Goal: Navigation & Orientation: Find specific page/section

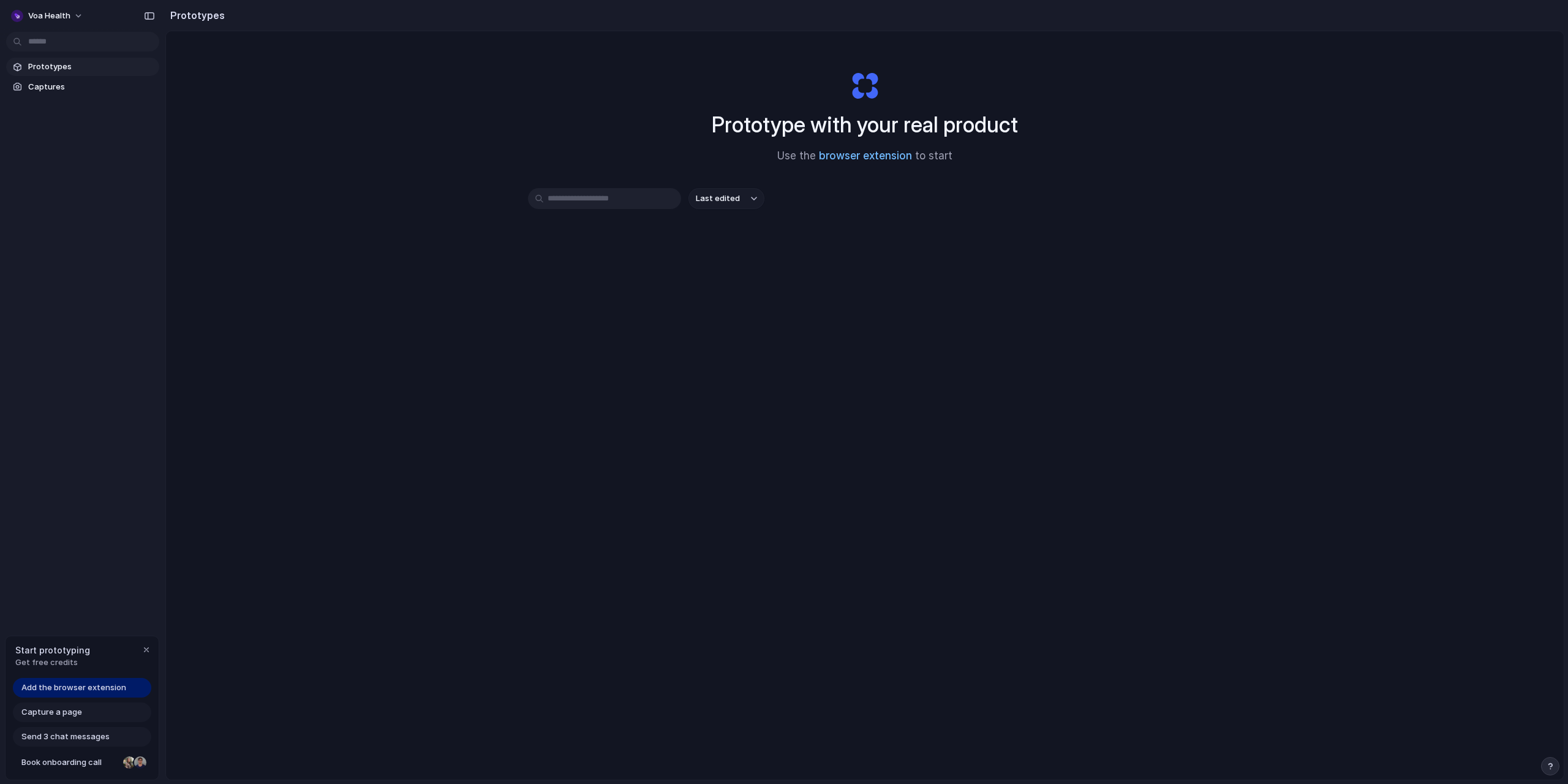
click at [837, 160] on link "browser extension" at bounding box center [866, 155] width 93 height 12
click at [103, 90] on span "Captures" at bounding box center [92, 86] width 126 height 12
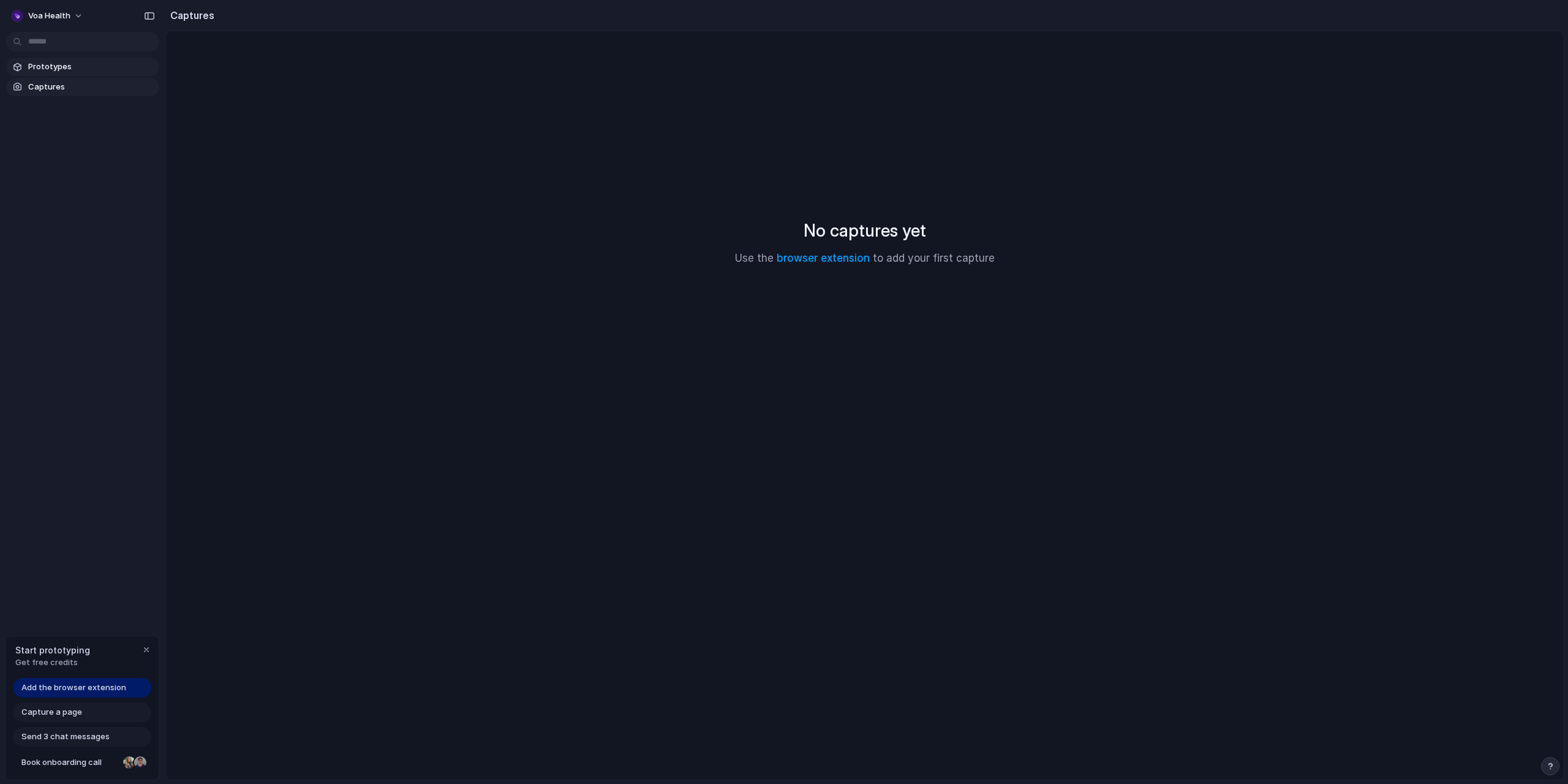
click at [108, 68] on span "Prototypes" at bounding box center [92, 66] width 126 height 12
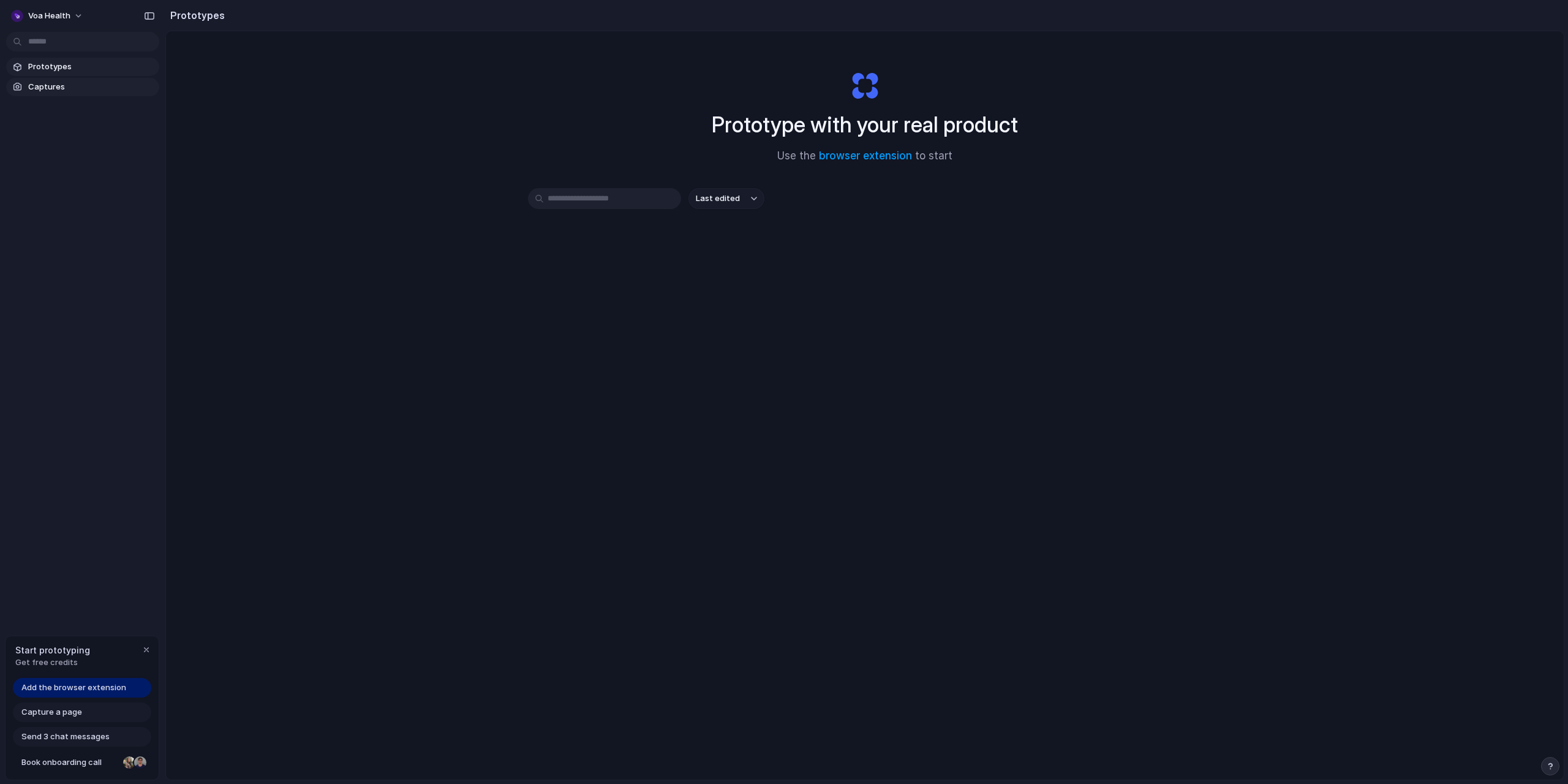
click at [110, 90] on span "Captures" at bounding box center [92, 86] width 126 height 12
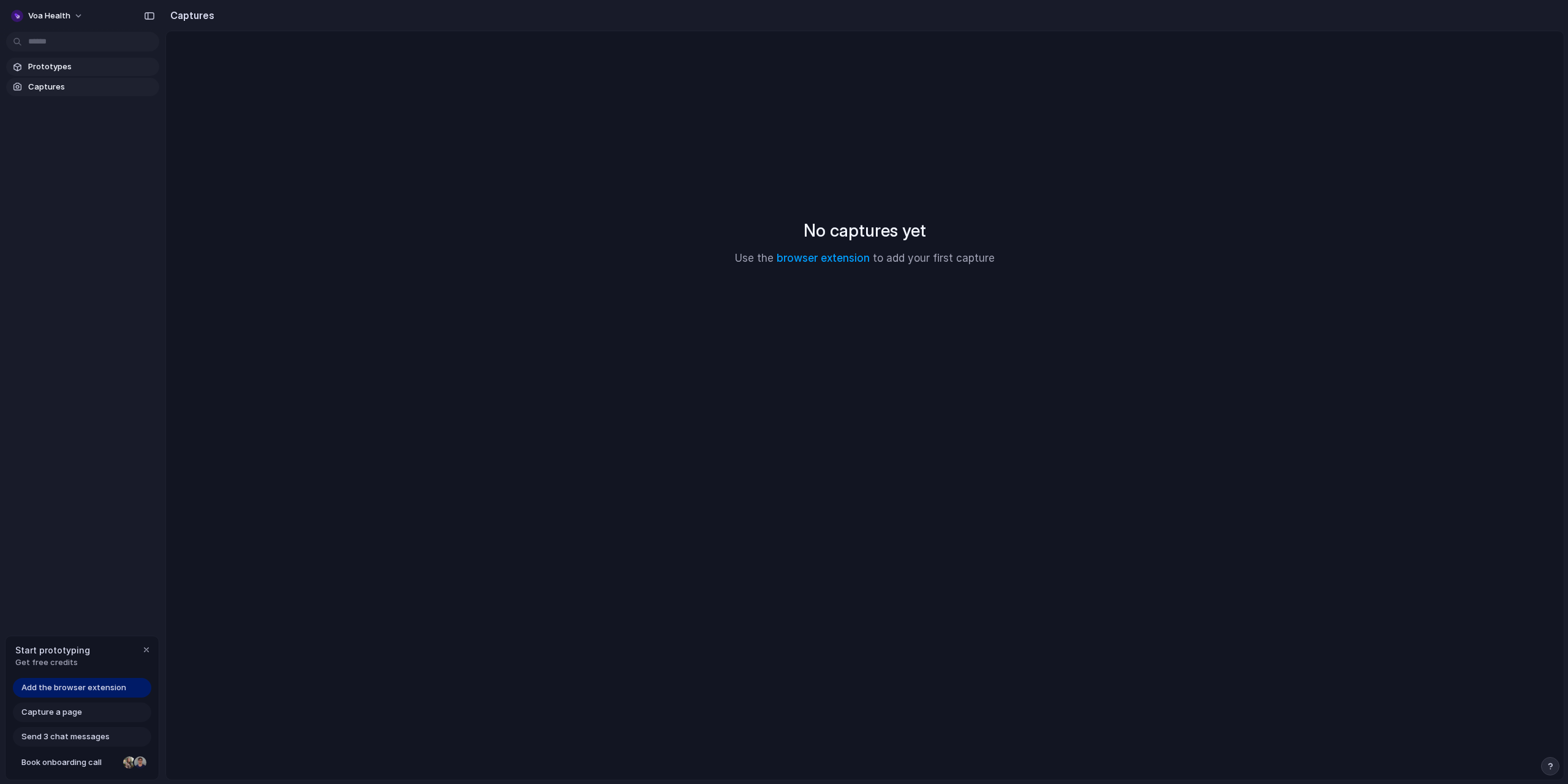
click at [110, 67] on span "Prototypes" at bounding box center [92, 66] width 126 height 12
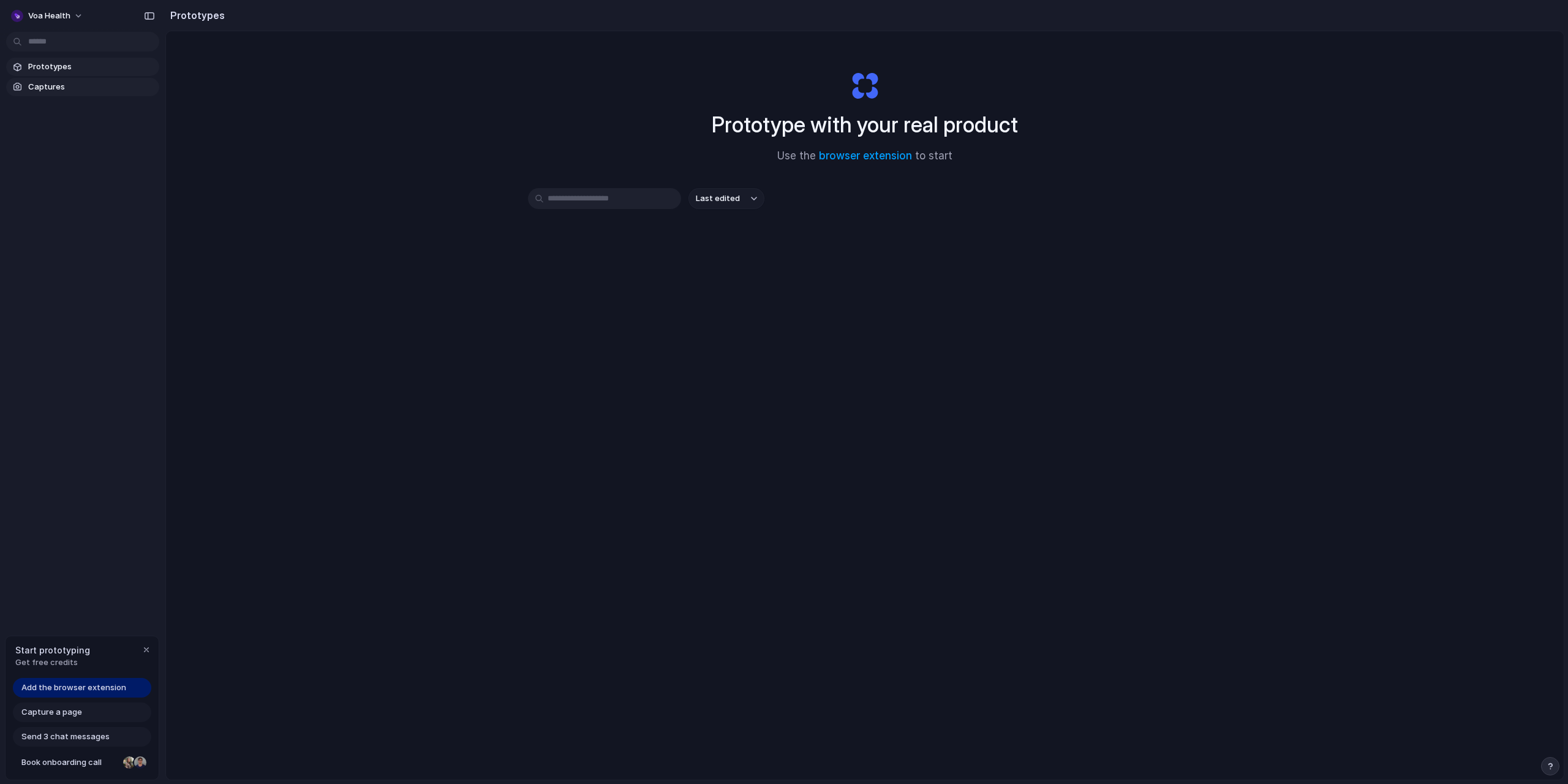
click at [106, 93] on link "Captures" at bounding box center [82, 87] width 153 height 18
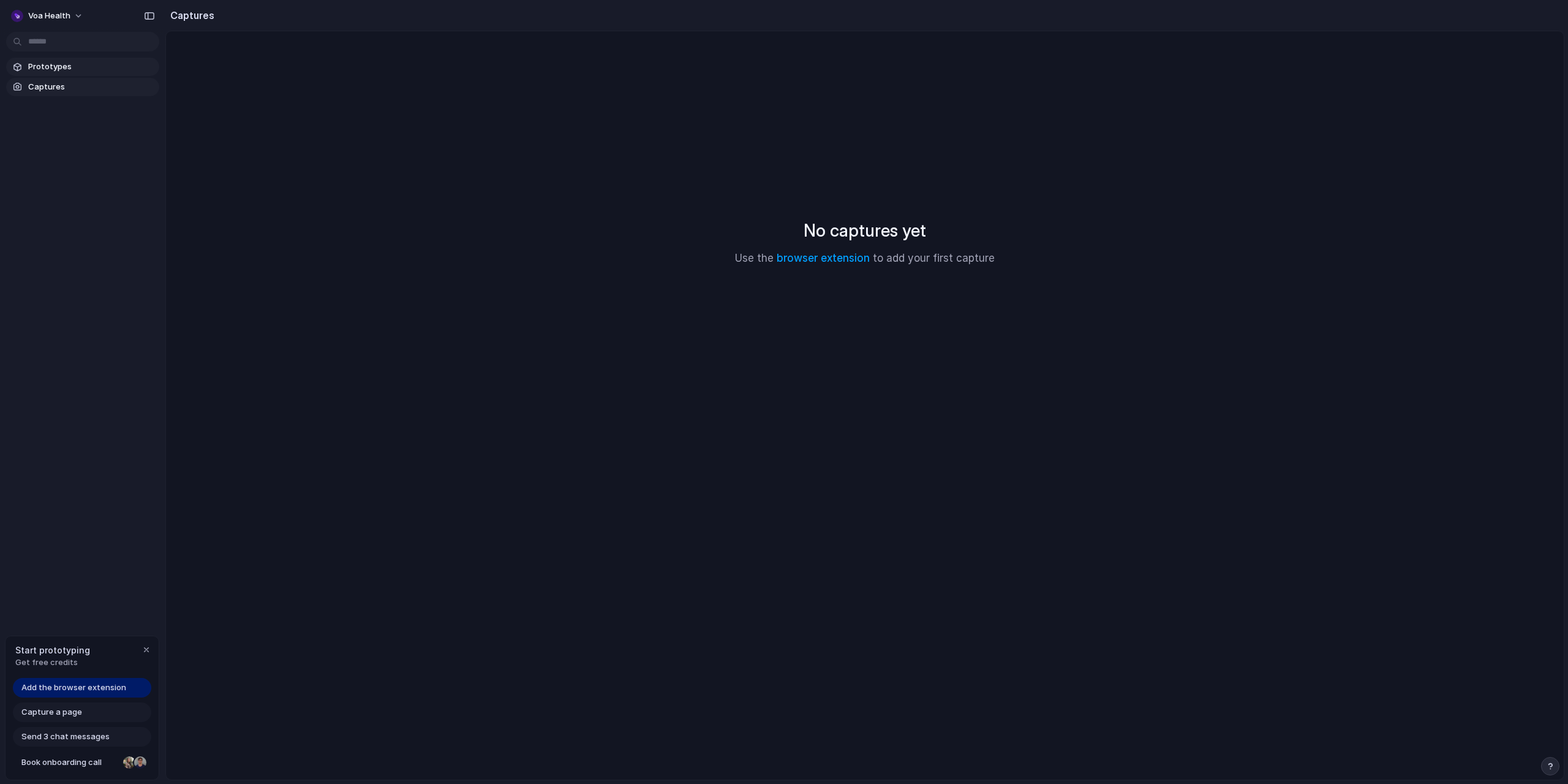
click at [110, 70] on span "Prototypes" at bounding box center [92, 66] width 126 height 12
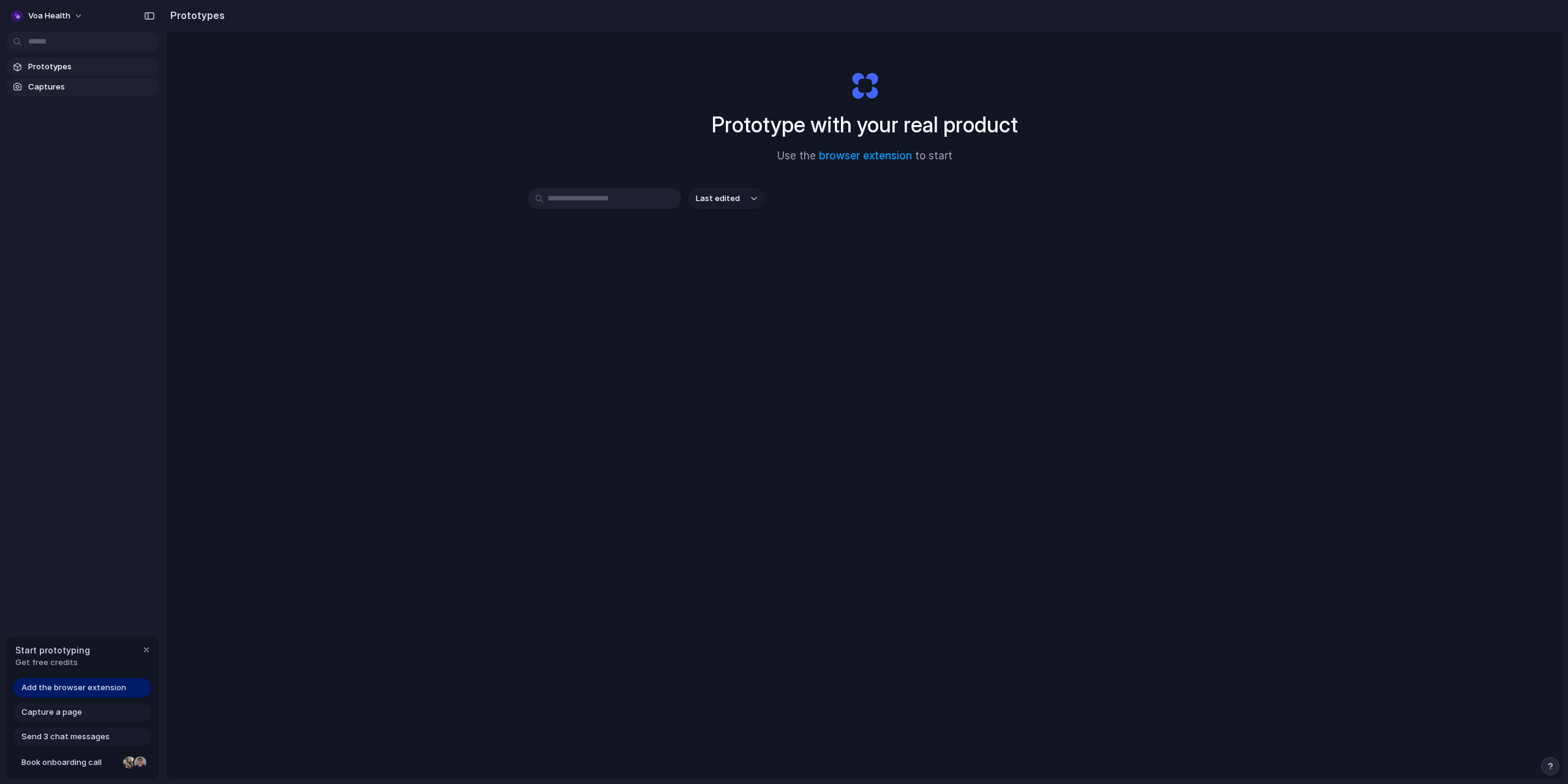
click at [108, 92] on span "Captures" at bounding box center [92, 86] width 126 height 12
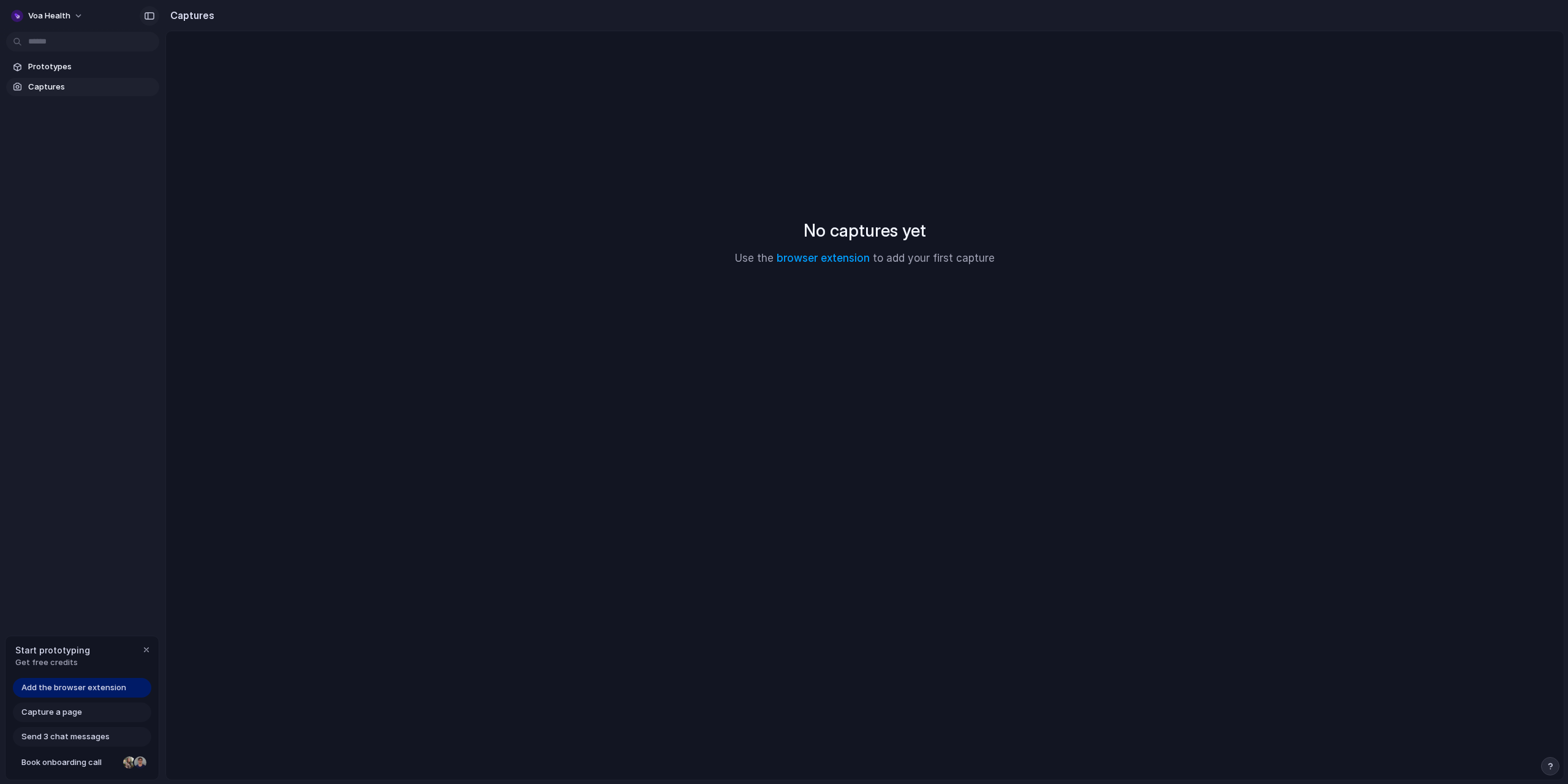
click at [157, 16] on button "button" at bounding box center [149, 16] width 19 height 19
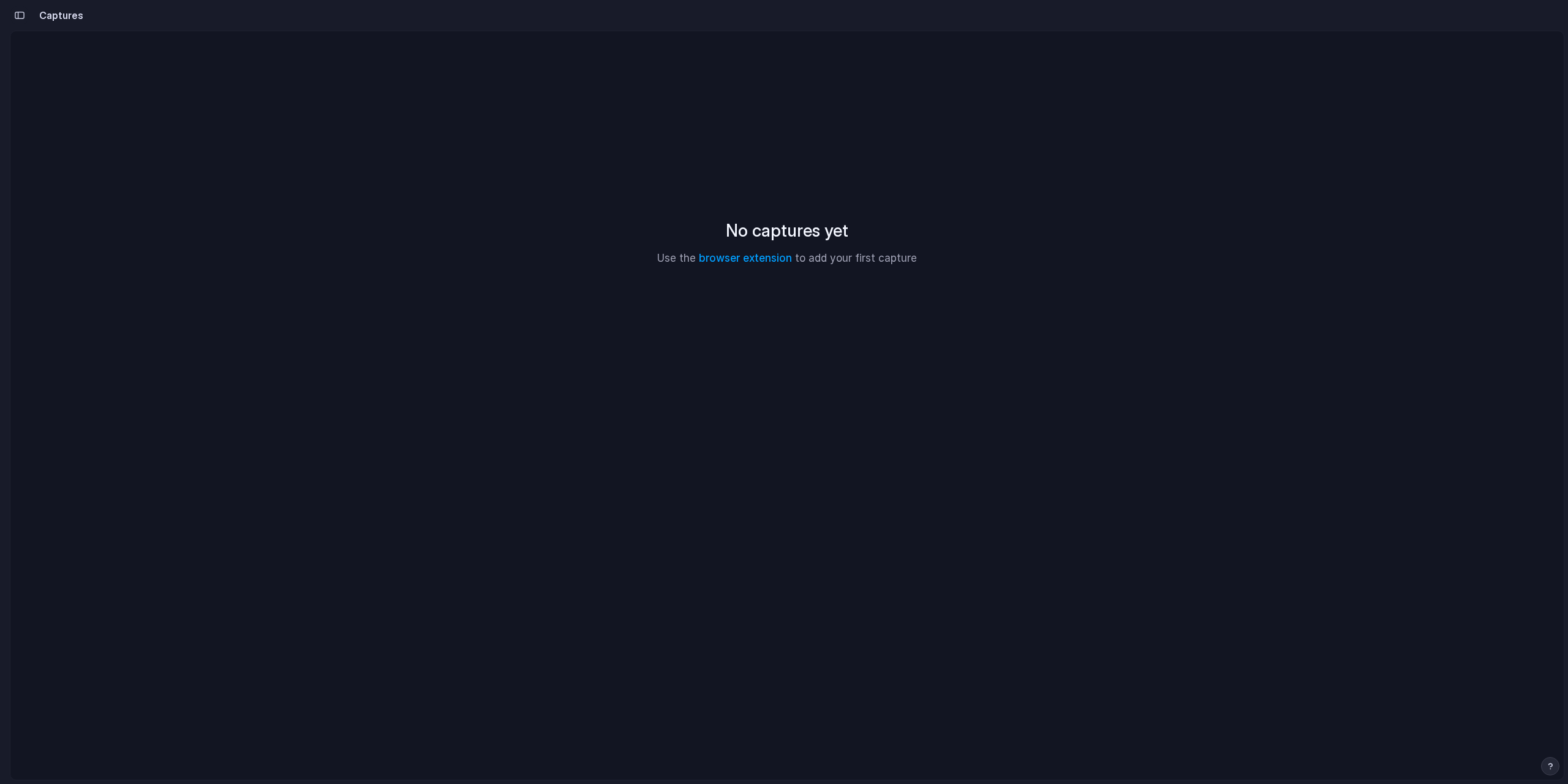
click at [12, 12] on button "button" at bounding box center [19, 15] width 19 height 19
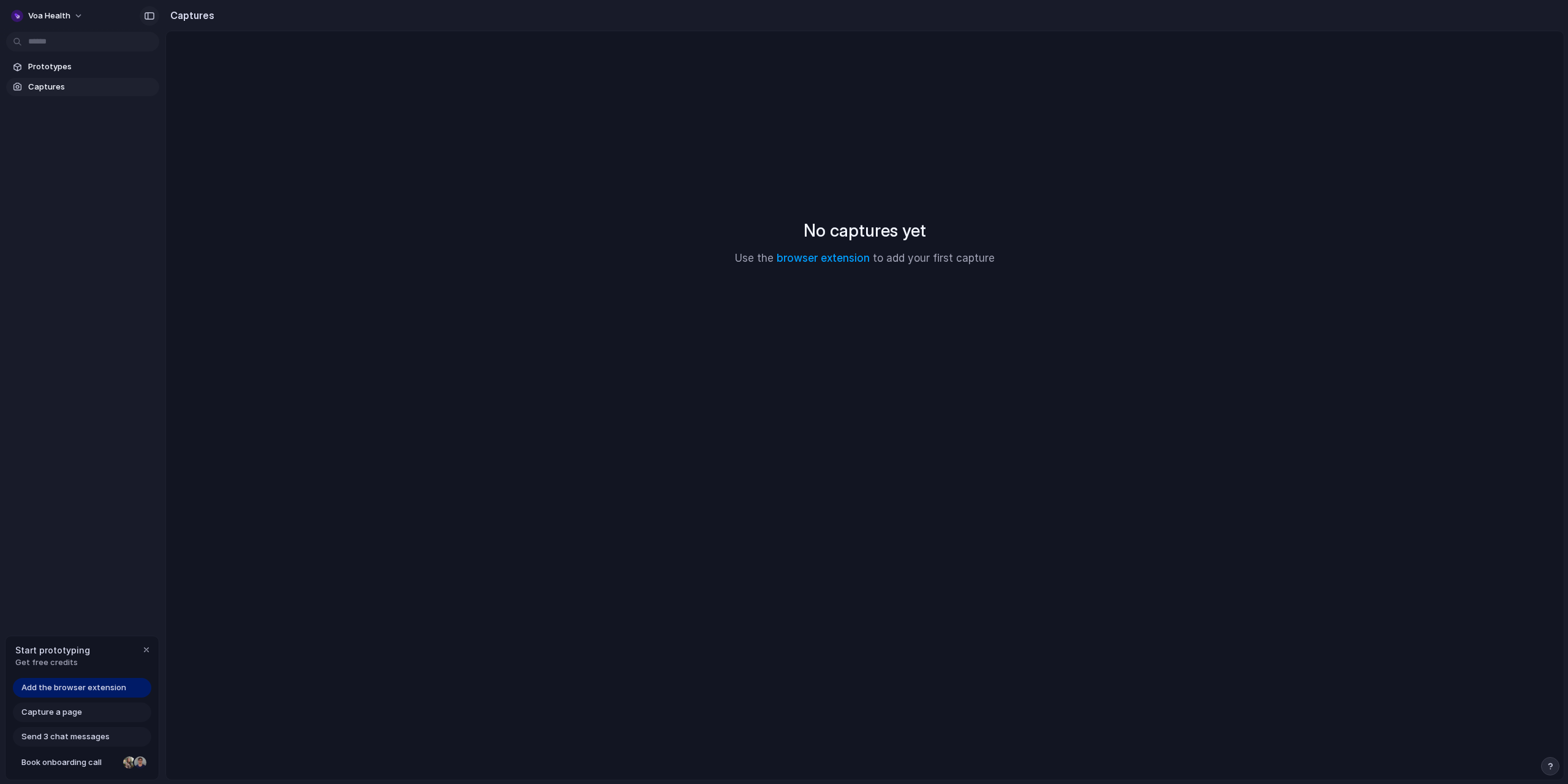
click at [156, 21] on button "button" at bounding box center [149, 16] width 19 height 19
click at [65, 10] on span "Voa Health" at bounding box center [49, 16] width 42 height 12
click at [243, 109] on div "Settings Invite members Change theme Sign out" at bounding box center [784, 392] width 1568 height 784
click at [122, 17] on div "button" at bounding box center [119, 16] width 11 height 8
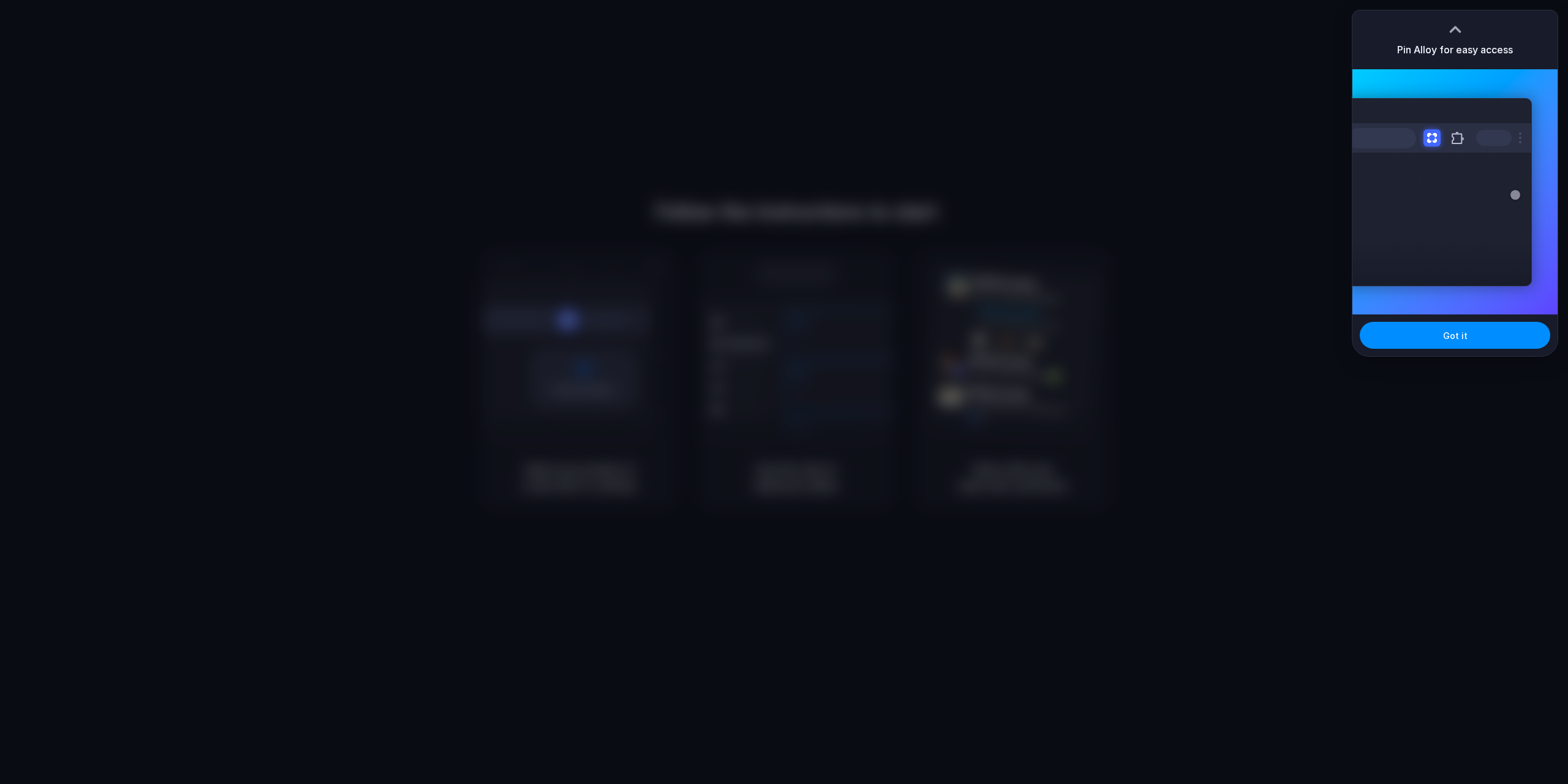
click at [1451, 256] on div "Extensions Alloy · AI Prototyping for..." at bounding box center [1440, 191] width 185 height 188
click at [1454, 336] on span "Got it" at bounding box center [1455, 335] width 25 height 13
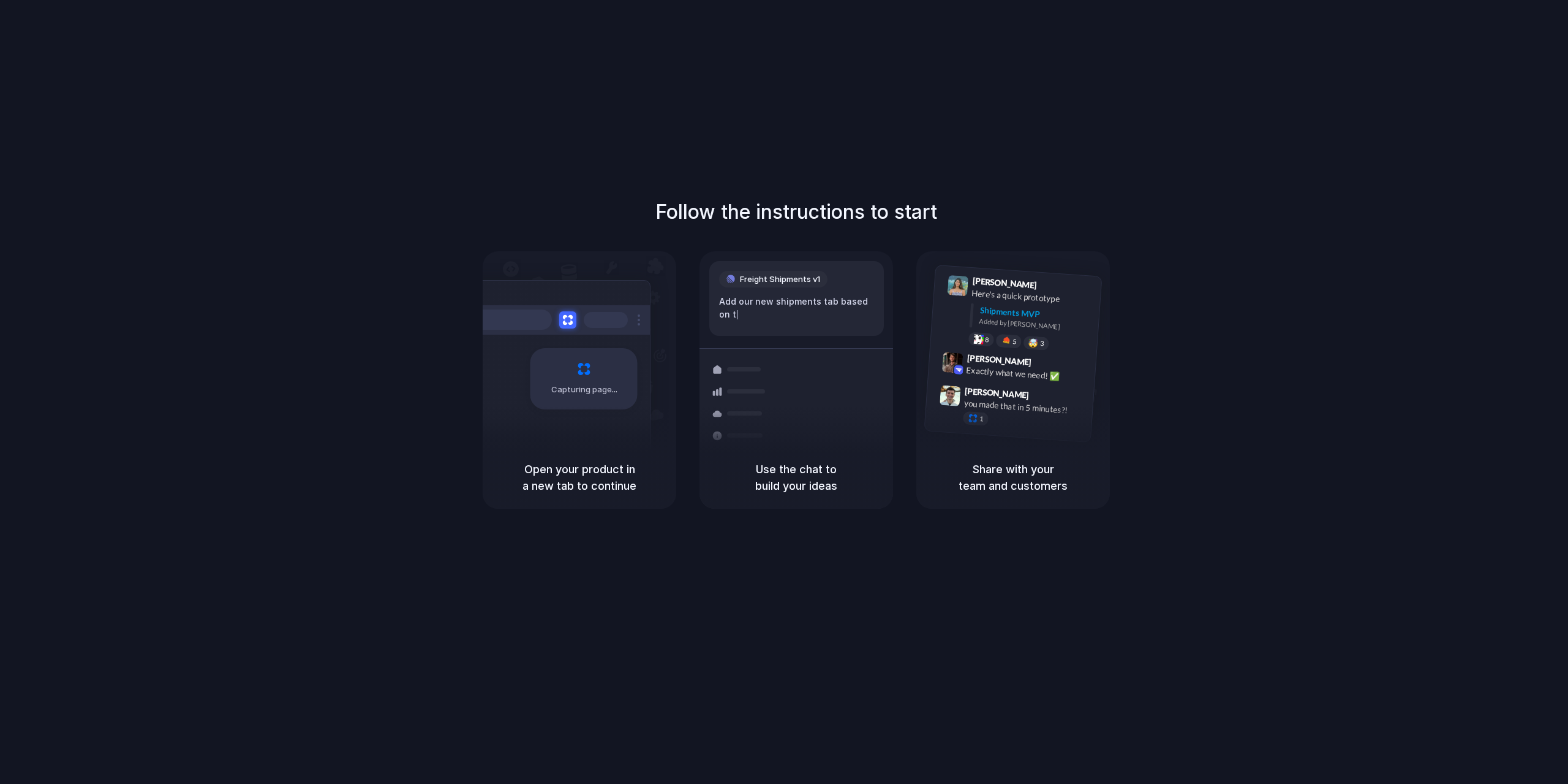
click at [1322, 392] on div "Follow the instructions to start Capturing page Open your product in a new tab …" at bounding box center [795, 353] width 1568 height 311
drag, startPoint x: 756, startPoint y: 307, endPoint x: 828, endPoint y: 361, distance: 90.0
click at [779, 479] on h5 "Use the chat to build your ideas" at bounding box center [795, 477] width 164 height 33
click at [611, 457] on div "Open your product in a new tab to continue" at bounding box center [579, 477] width 193 height 62
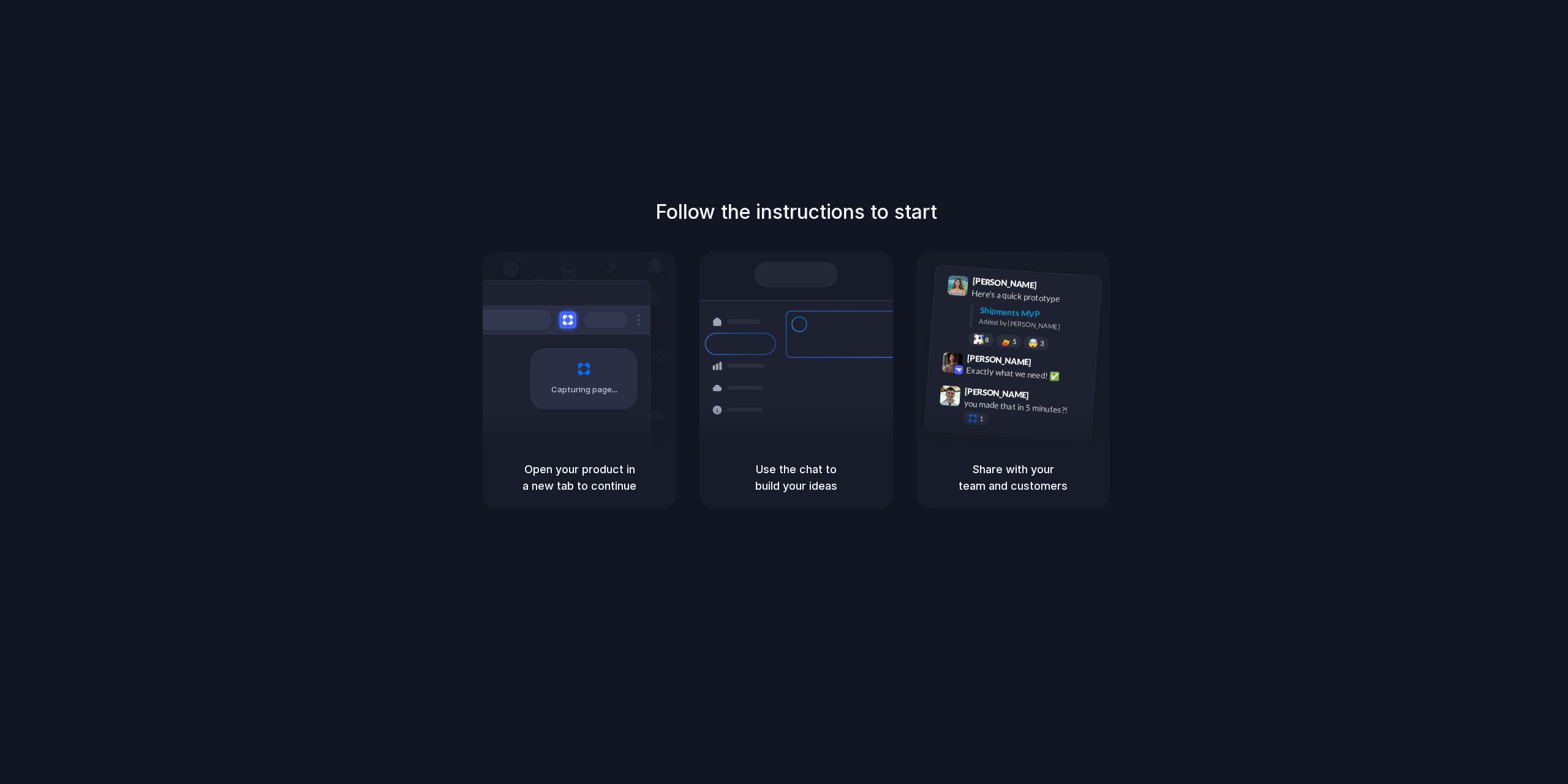
click at [1031, 458] on div "Share with your team and customers" at bounding box center [1012, 477] width 193 height 62
drag, startPoint x: 983, startPoint y: 407, endPoint x: 972, endPoint y: 394, distance: 17.0
click at [973, 394] on div "Simon Kubica 9:47 AM you made that in 5 minutes?! 1" at bounding box center [1022, 409] width 129 height 46
click at [973, 358] on span "Max Meyer" at bounding box center [999, 359] width 65 height 17
click at [975, 316] on div "Shipments MVP Added by Alloy" at bounding box center [1031, 319] width 124 height 32
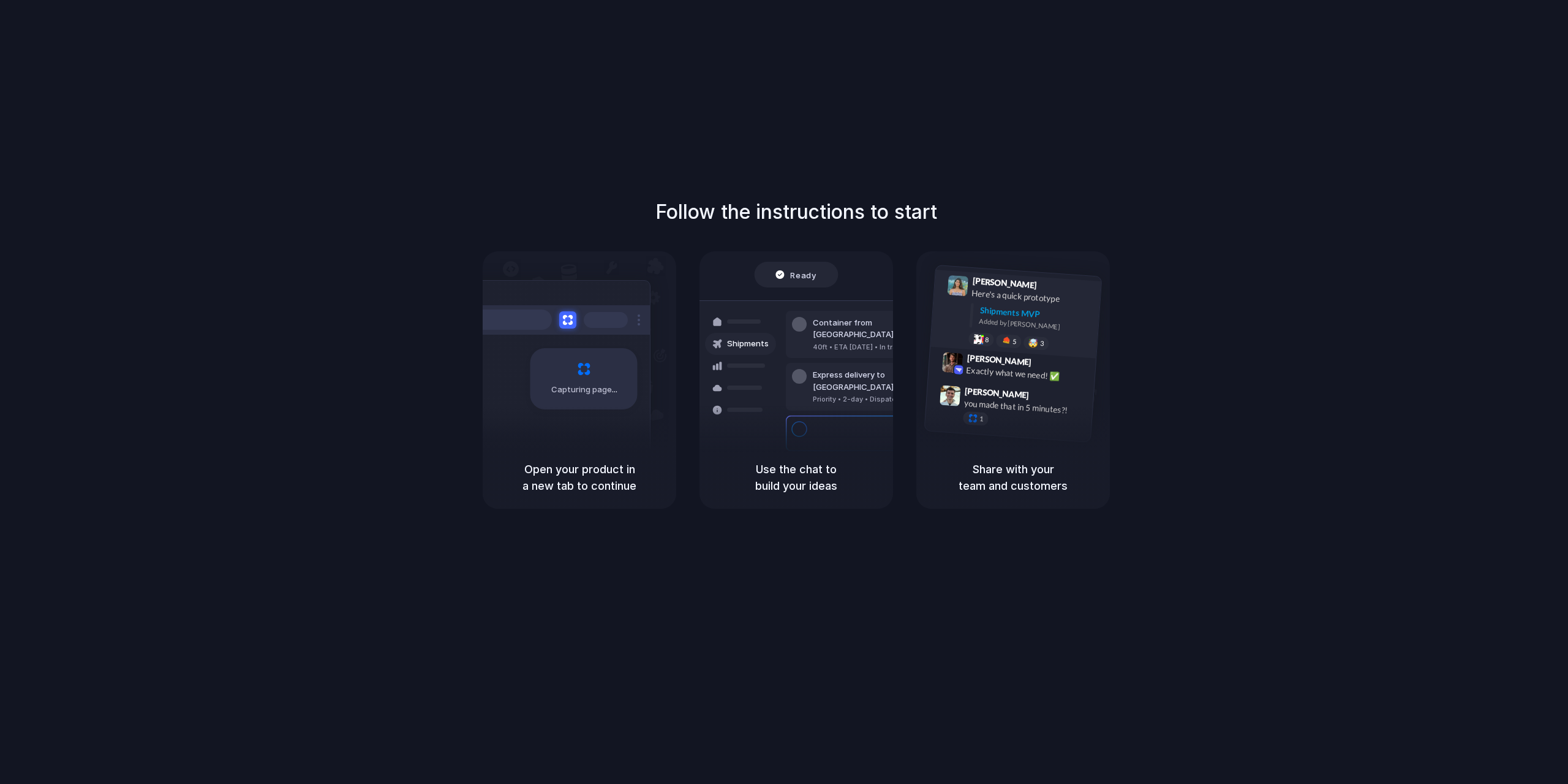
click at [995, 302] on div "Lily Parker 9:41 AM Here's a quick prototype Shipments MVP Added by Alloy 8 5 🤯…" at bounding box center [1029, 315] width 131 height 77
click at [995, 310] on div "Shipments MVP" at bounding box center [1036, 313] width 114 height 20
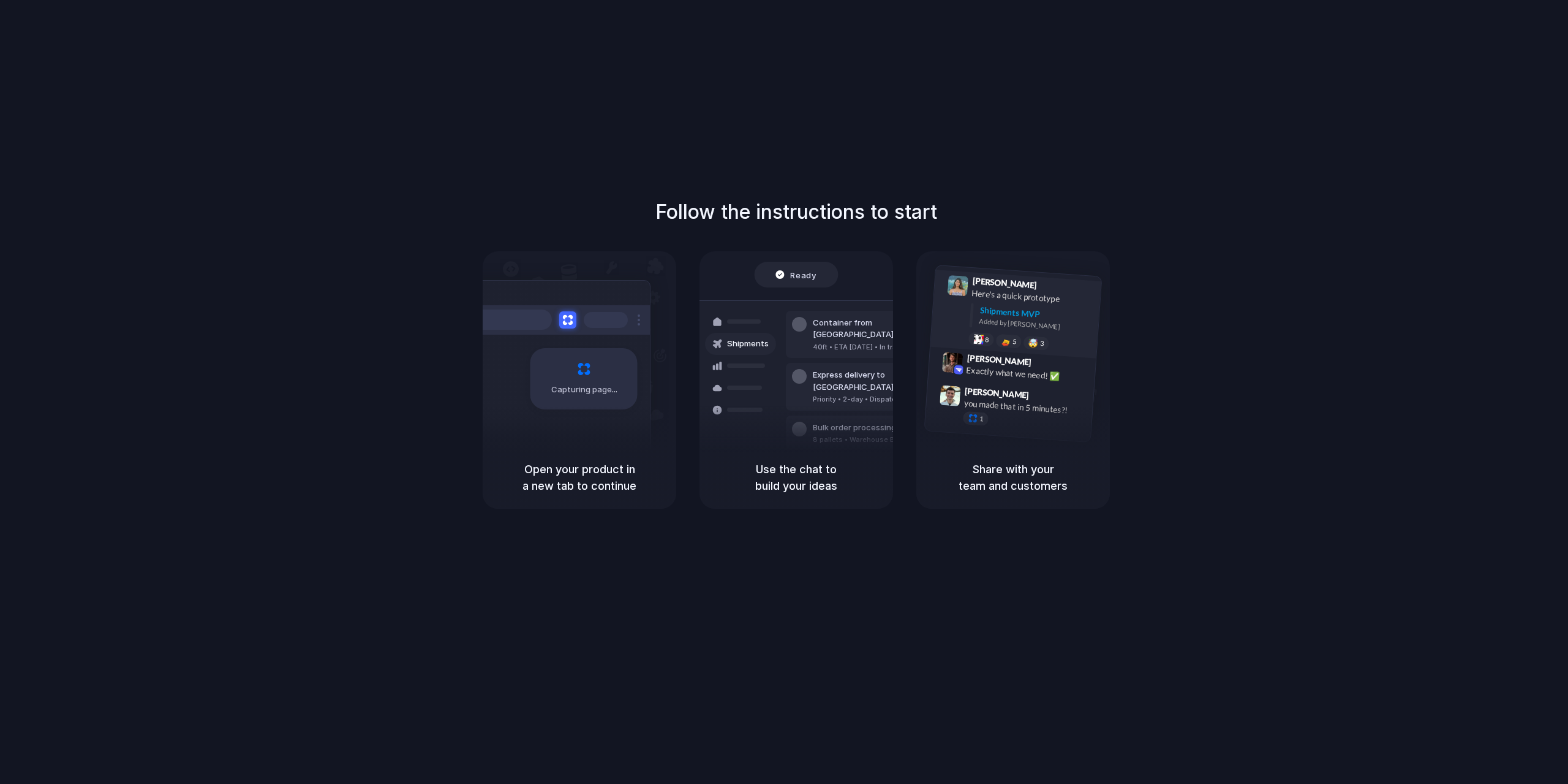
click at [969, 292] on div "Lily Parker 9:41 AM Here's a quick prototype Shipments MVP Added by Alloy 8 5 🤯…" at bounding box center [1029, 315] width 131 height 77
drag, startPoint x: 970, startPoint y: 292, endPoint x: 1062, endPoint y: 348, distance: 107.7
click at [1062, 348] on div "Lily Parker 9:41 AM Here's a quick prototype Shipments MVP Added by Alloy 8 5 🤯…" at bounding box center [1029, 315] width 131 height 77
click at [1062, 348] on div "8 5 🤯 3" at bounding box center [1030, 342] width 123 height 21
drag, startPoint x: 1065, startPoint y: 334, endPoint x: 948, endPoint y: 260, distance: 138.4
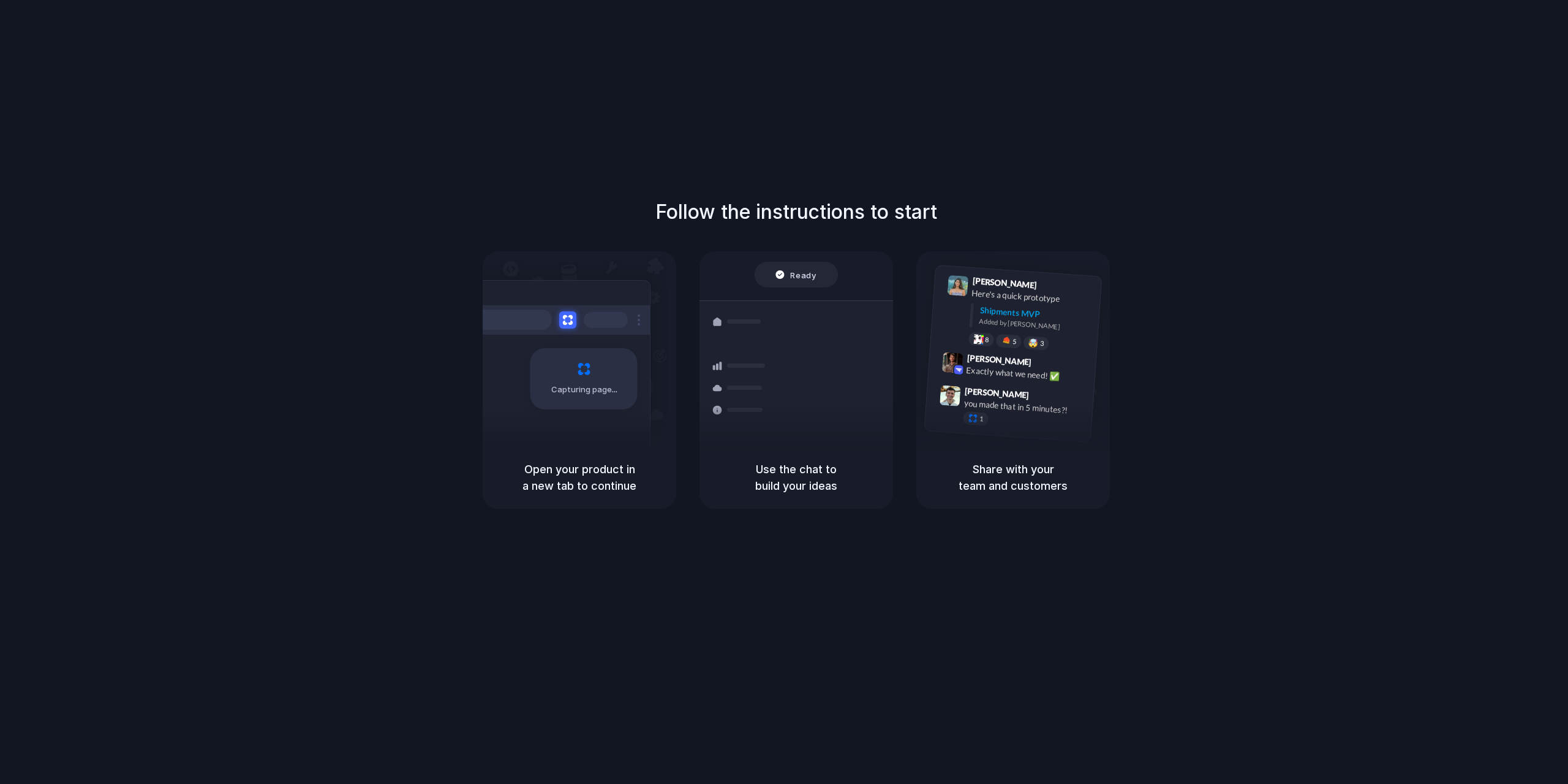
click at [954, 264] on div "Lily Parker 9:41 AM Here's a quick prototype Shipments MVP Added by Alloy 8 5 🤯…" at bounding box center [1012, 348] width 193 height 195
click at [940, 245] on div "Follow the instructions to start Capturing page Open your product in a new tab …" at bounding box center [795, 353] width 1568 height 311
drag, startPoint x: 925, startPoint y: 238, endPoint x: 1163, endPoint y: 544, distance: 387.7
click at [1162, 529] on div "Follow the instructions to start Capturing page Open your product in a new tab …" at bounding box center [796, 404] width 1593 height 809
click at [1163, 544] on div "Follow the instructions to start Capturing page Open your product in a new tab …" at bounding box center [796, 404] width 1593 height 809
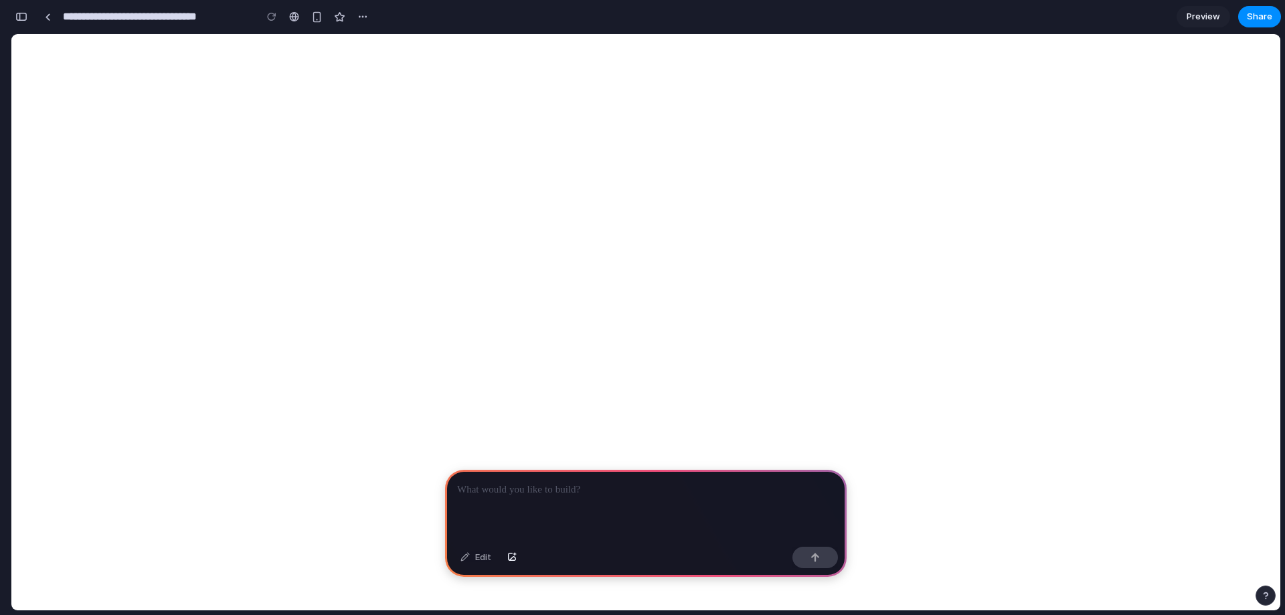
click at [525, 489] on p at bounding box center [645, 490] width 377 height 16
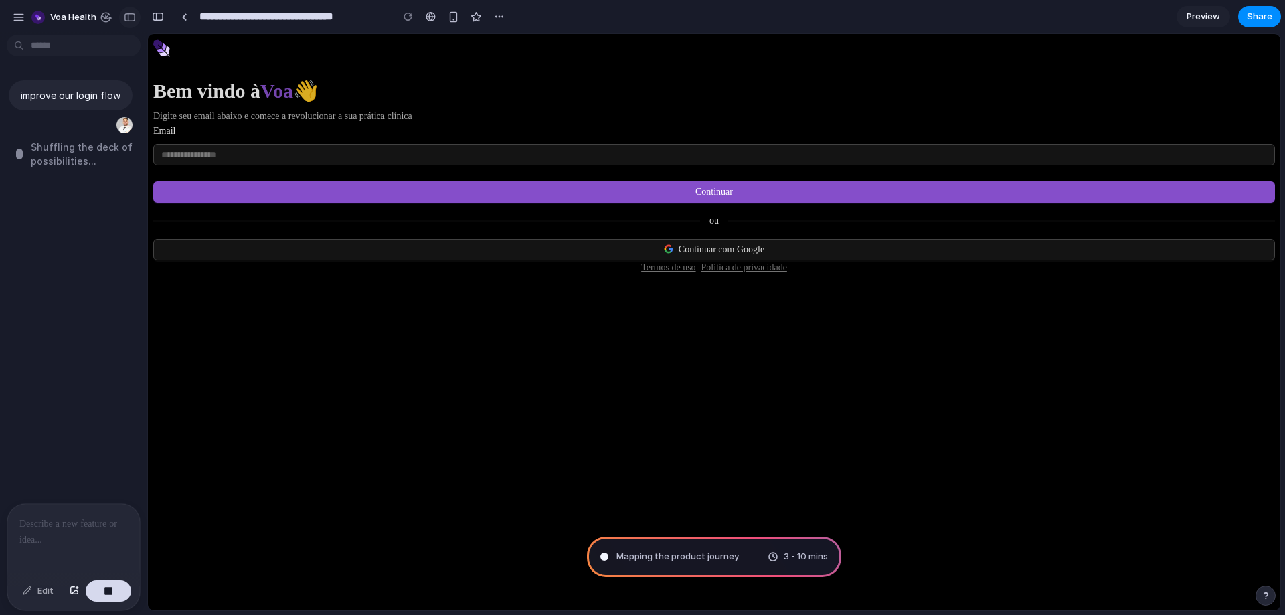
click at [130, 23] on button "button" at bounding box center [129, 17] width 21 height 21
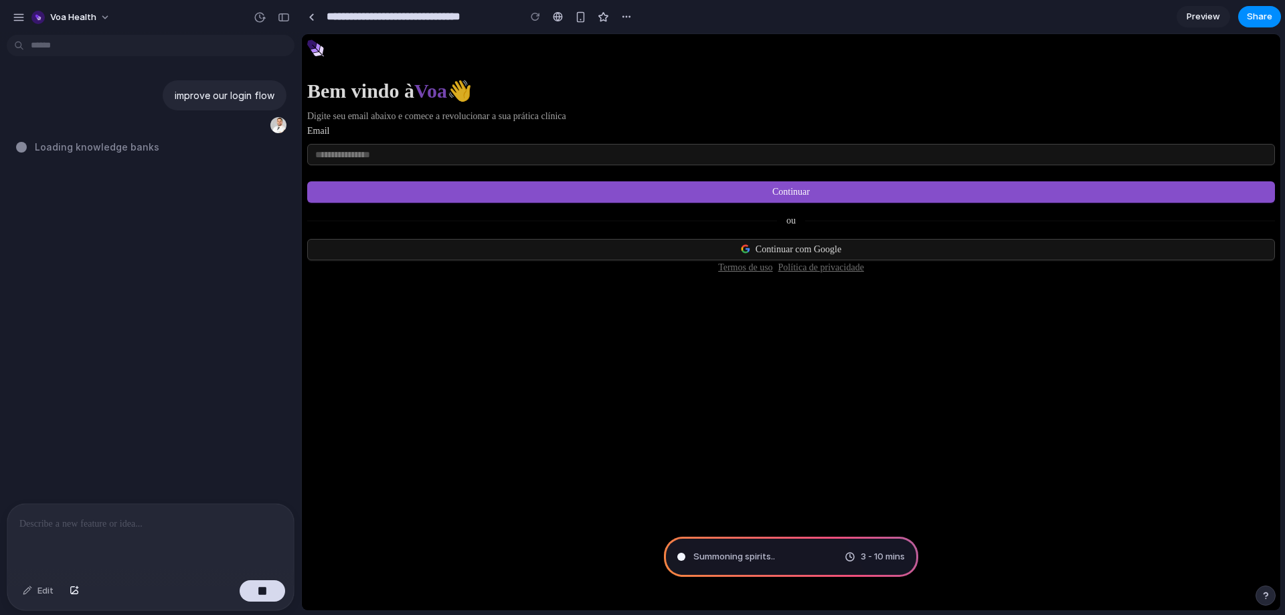
click at [706, 549] on div "Summoning spirits .. 3 - 10 mins" at bounding box center [791, 557] width 254 height 40
click at [880, 557] on span "3 - 10 mins" at bounding box center [883, 556] width 44 height 13
click at [117, 361] on div "improve our login flow Loading knowledge banks ." at bounding box center [146, 271] width 293 height 463
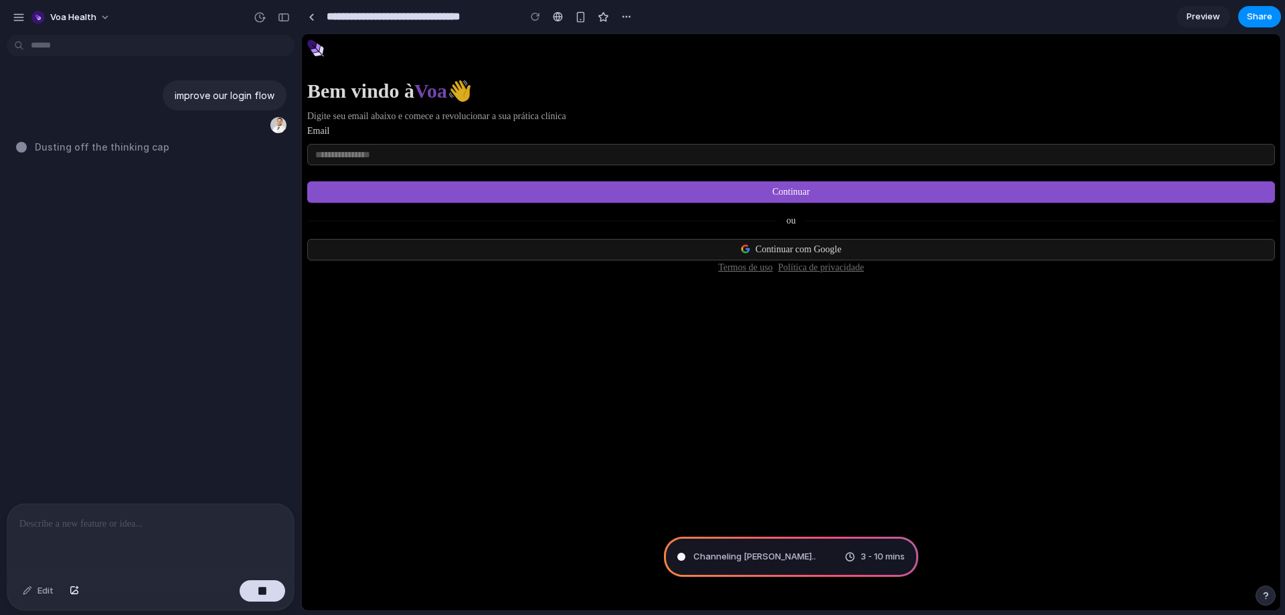
click at [750, 559] on span "Channeling Steve Jobs .." at bounding box center [754, 556] width 122 height 13
click at [750, 559] on span "Channeling Steve Jobs ..." at bounding box center [755, 556] width 124 height 13
type input "**********"
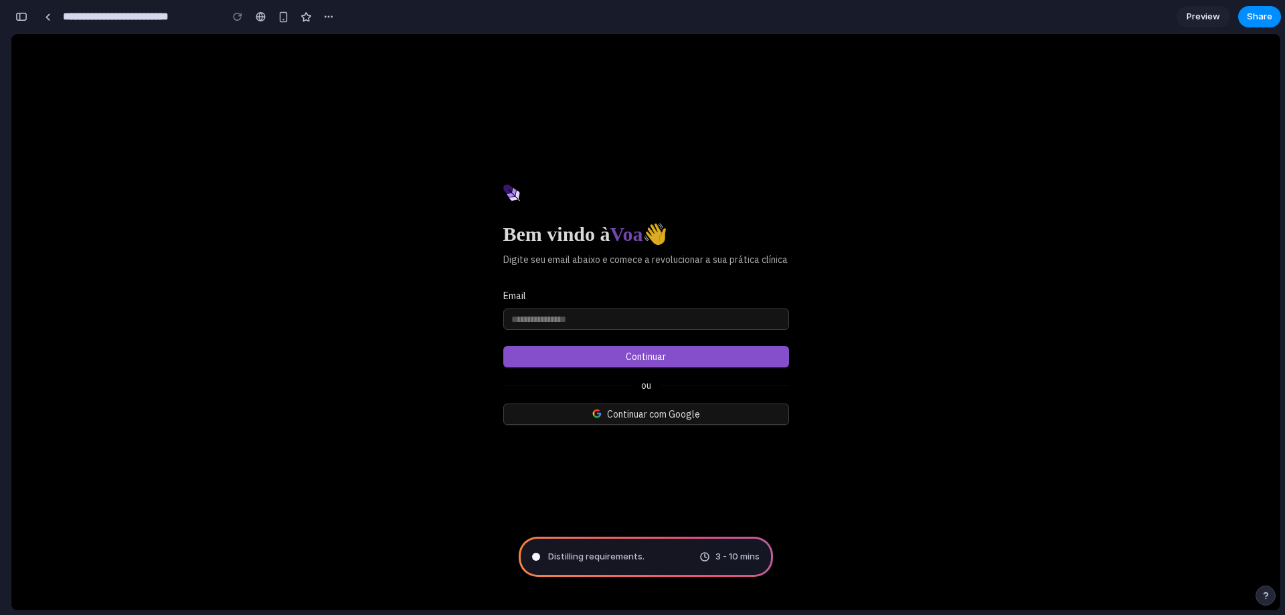
click at [15, 9] on button "button" at bounding box center [21, 16] width 21 height 21
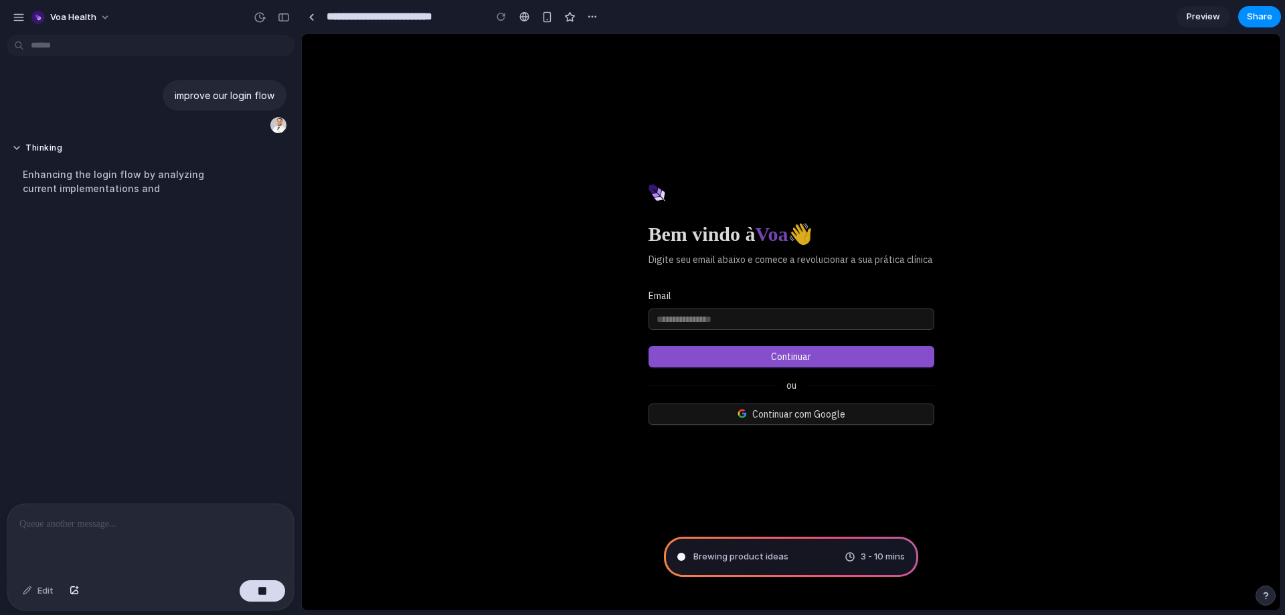
drag, startPoint x: 31, startPoint y: 177, endPoint x: 215, endPoint y: 341, distance: 246.5
click at [215, 341] on div "improve our login flow Thinking Enhancing the login flow by analyzing current i…" at bounding box center [146, 271] width 293 height 463
click at [215, 341] on div "improve our login flow Thinking . Enhancing the login flow by analyzing current…" at bounding box center [146, 271] width 293 height 463
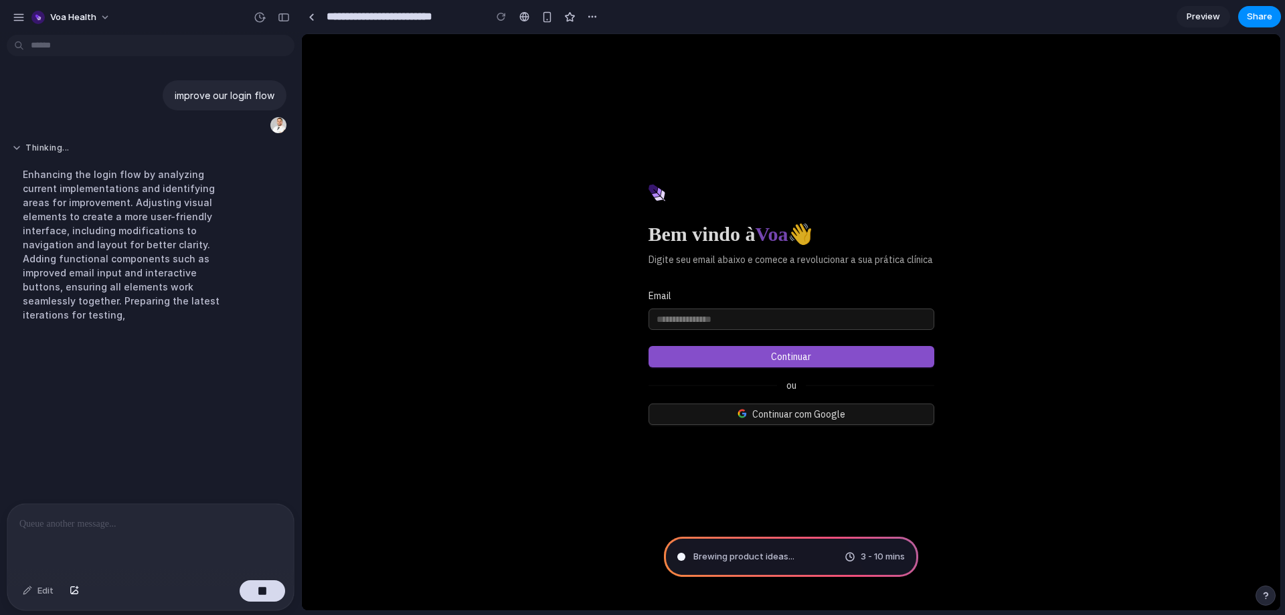
click at [51, 143] on button "Thinking ..." at bounding box center [124, 148] width 224 height 11
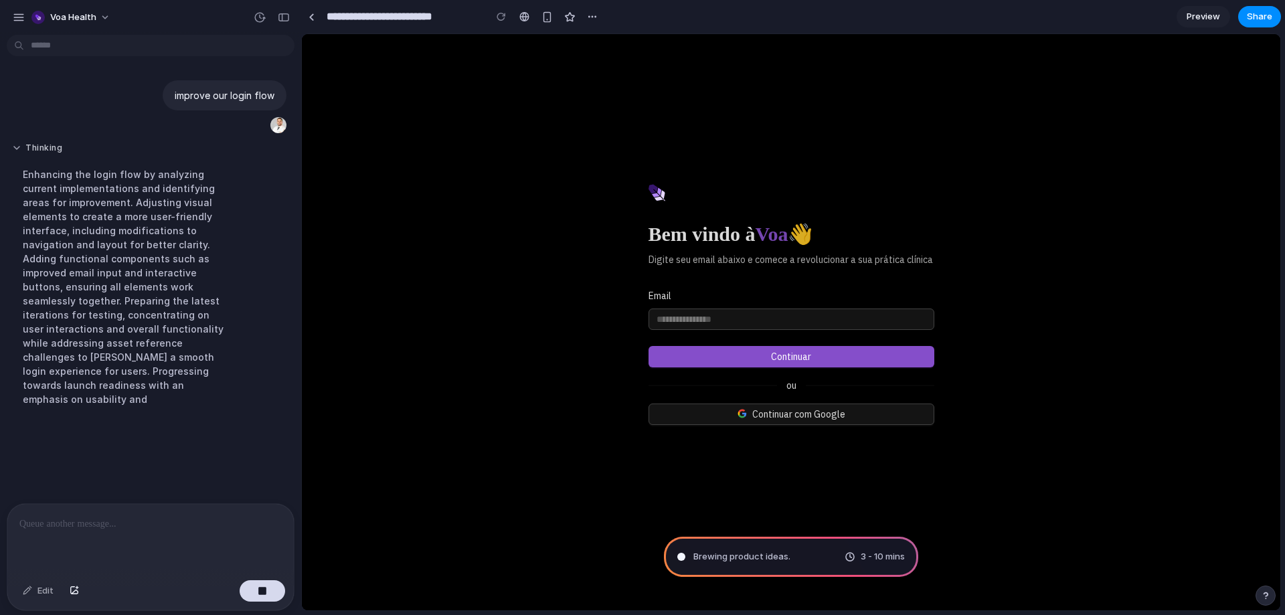
click at [50, 143] on button "Thinking" at bounding box center [124, 148] width 224 height 11
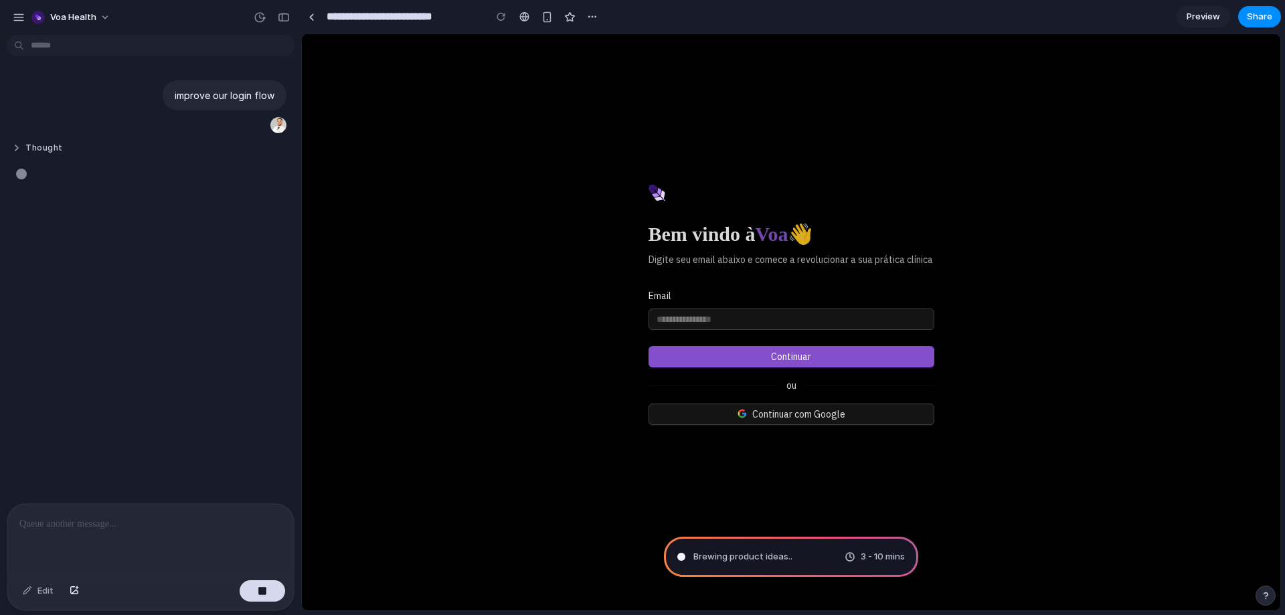
click at [49, 146] on button "Thought" at bounding box center [124, 148] width 224 height 11
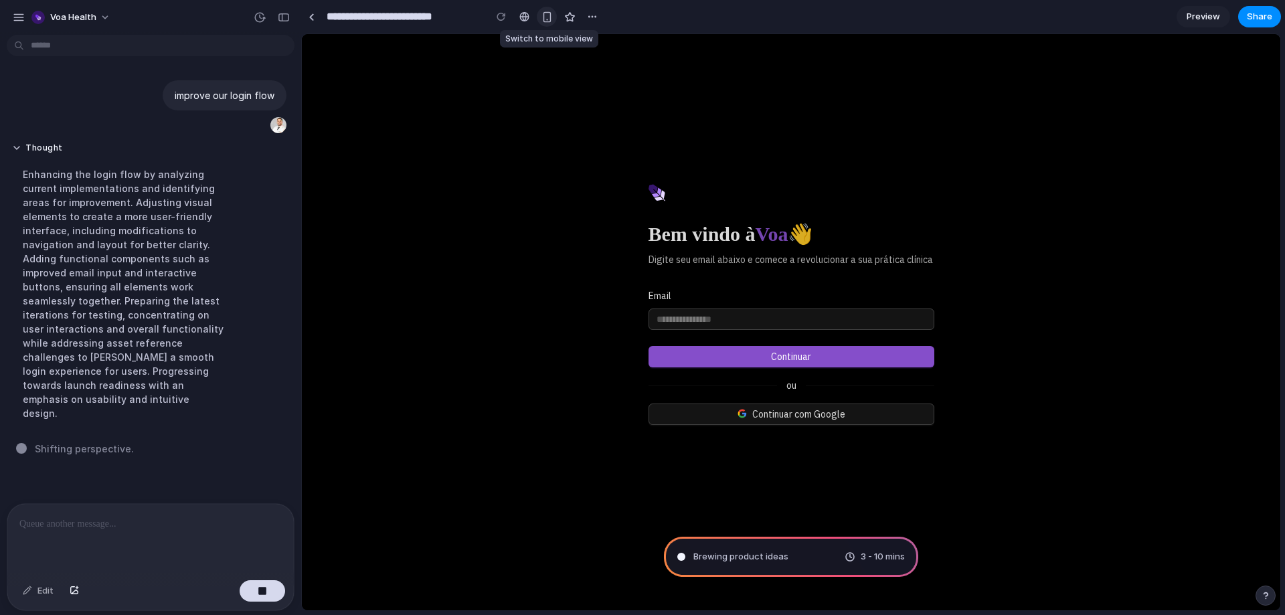
click at [546, 17] on div "button" at bounding box center [546, 16] width 11 height 11
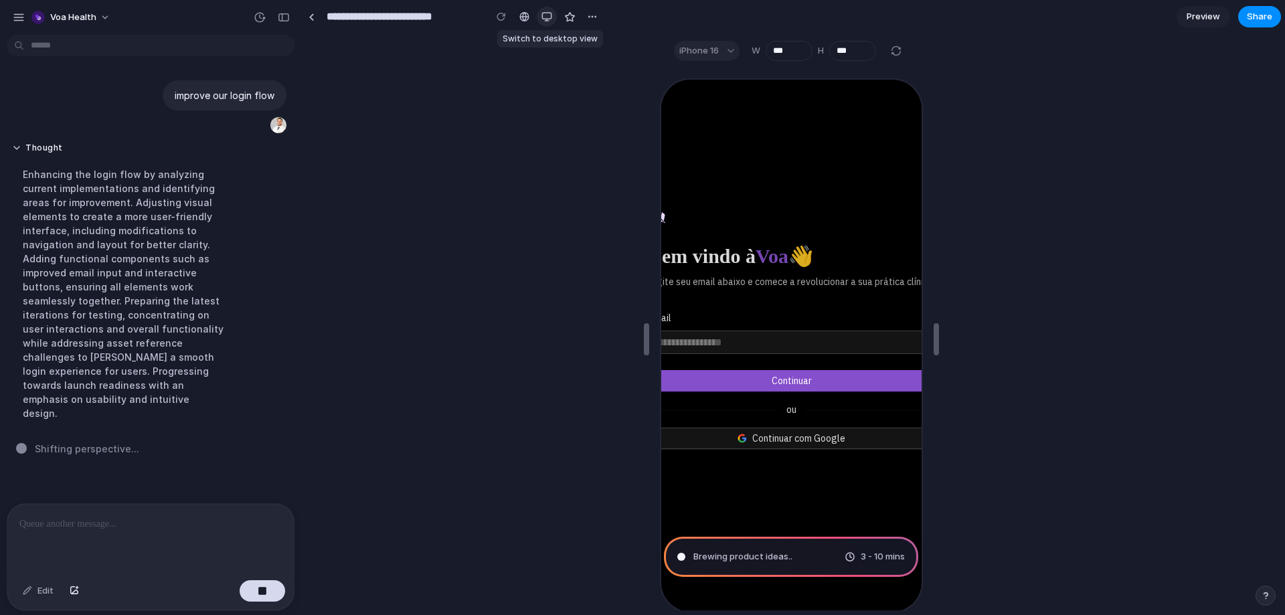
click at [546, 17] on div "button" at bounding box center [546, 16] width 11 height 11
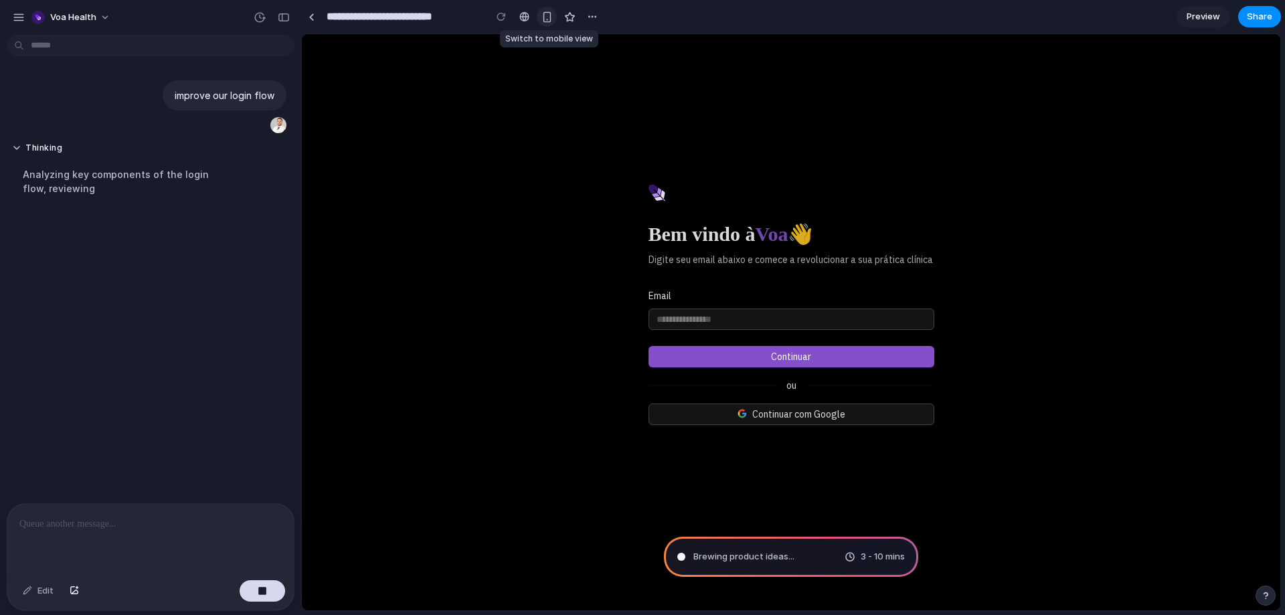
click at [546, 17] on div "button" at bounding box center [546, 16] width 11 height 11
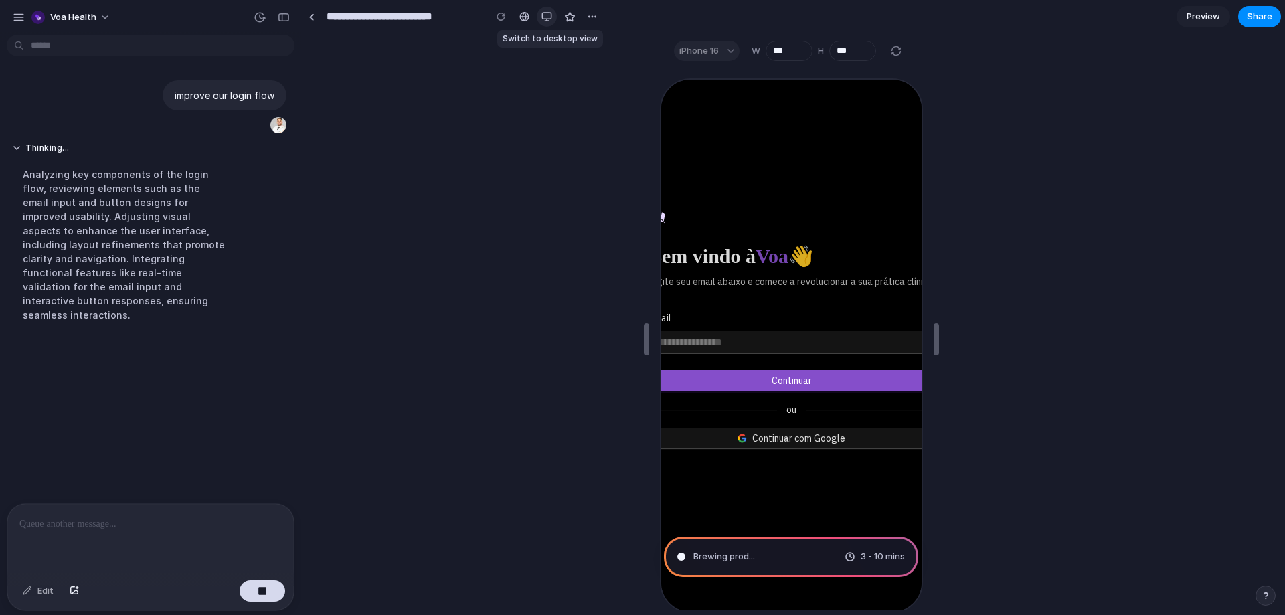
click at [546, 17] on div "button" at bounding box center [546, 16] width 11 height 11
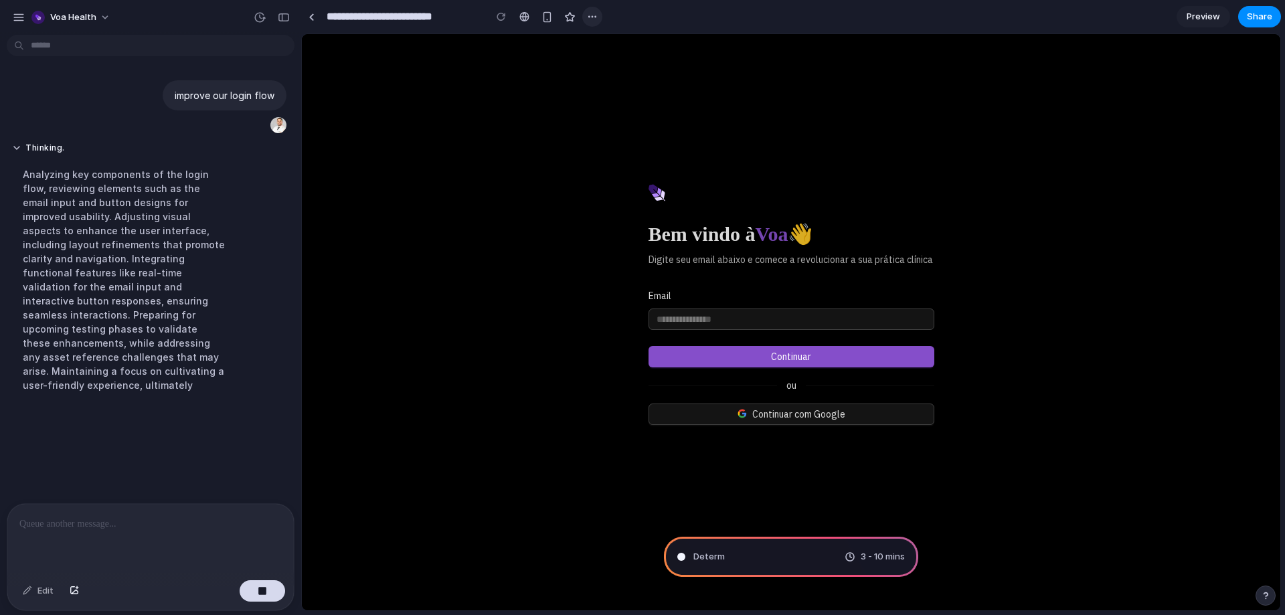
click at [590, 19] on div "button" at bounding box center [592, 16] width 11 height 11
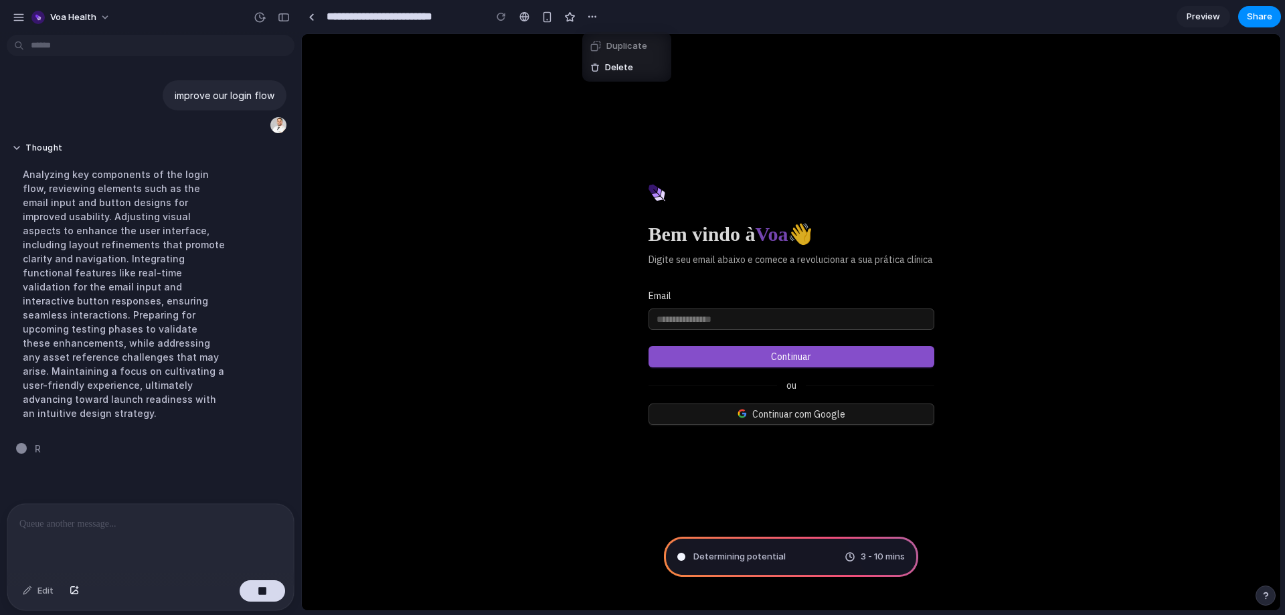
click at [624, 12] on div "Duplicate Delete" at bounding box center [642, 307] width 1285 height 615
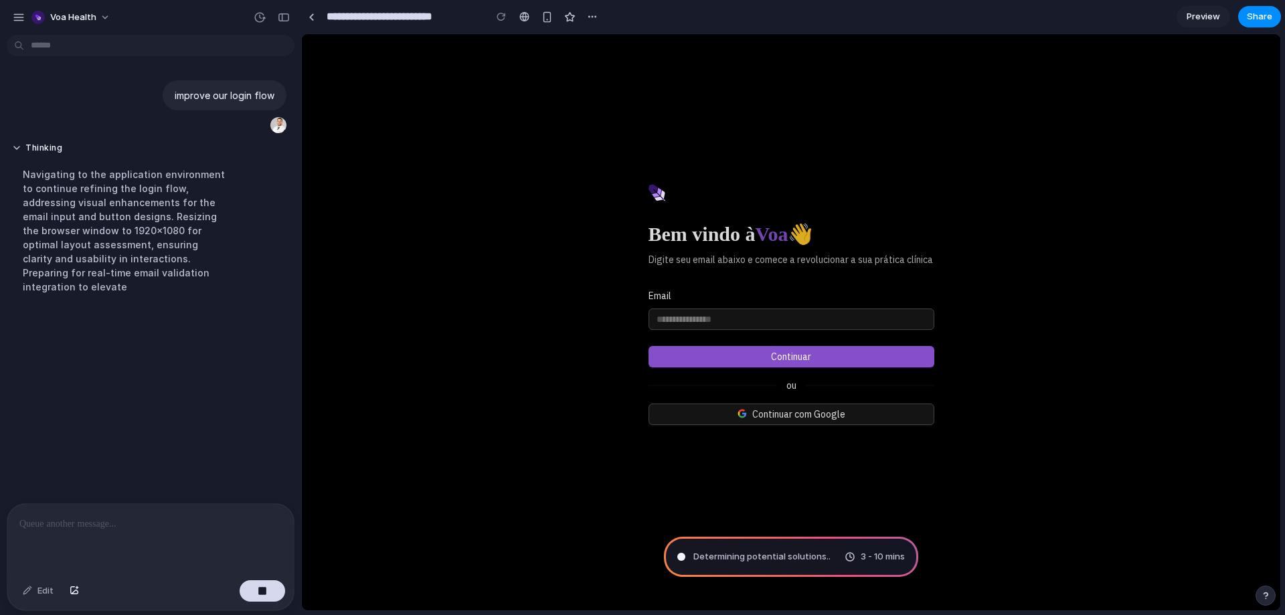
click at [435, 271] on div "Bem vindo à Voa 👋 Digite seu email abaixo e comece a revolucionar a sua prática…" at bounding box center [791, 322] width 978 height 576
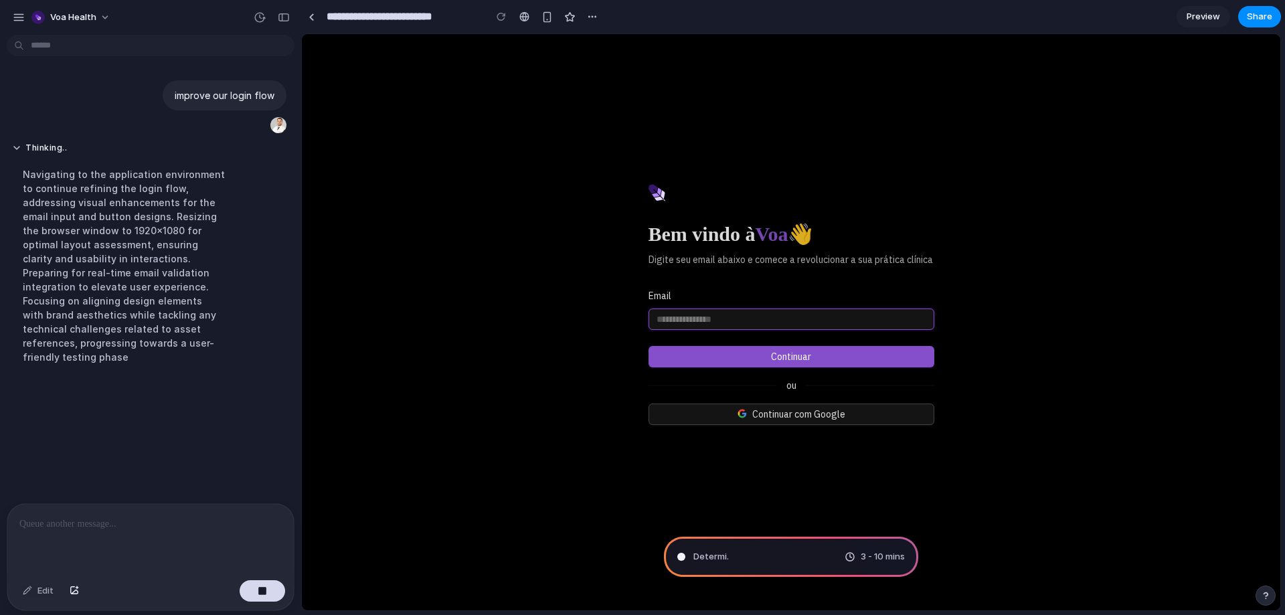
click at [721, 318] on input "Email" at bounding box center [789, 319] width 267 height 15
drag, startPoint x: 675, startPoint y: 353, endPoint x: 600, endPoint y: 343, distance: 75.6
click at [600, 343] on div "Bem vindo à Voa 👋 Digite seu email abaixo e comece a revolucionar a sua prática…" at bounding box center [791, 322] width 978 height 576
click at [709, 553] on span "Analyzing the problem .." at bounding box center [742, 556] width 98 height 13
click at [709, 553] on span "Analyzing the problem" at bounding box center [740, 556] width 94 height 13
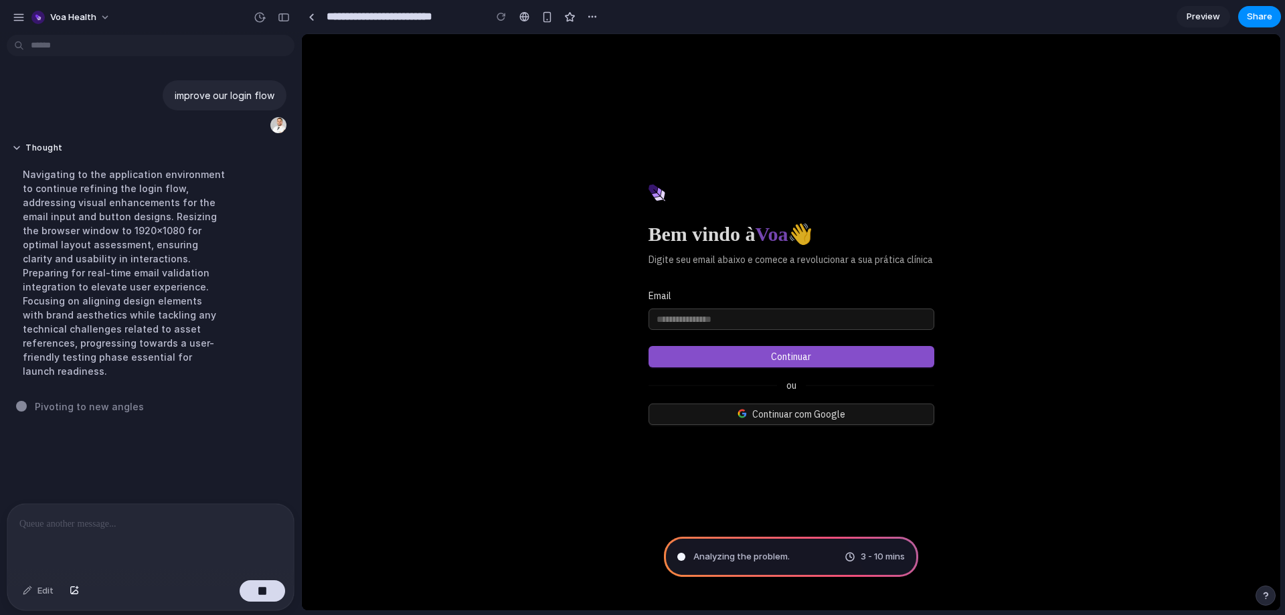
click at [709, 553] on span "Analyzing the problem ." at bounding box center [741, 556] width 96 height 13
click at [505, 491] on div "Bem vindo à Voa 👋 Digite seu email abaixo e comece a revolucionar a sua prática…" at bounding box center [791, 322] width 978 height 576
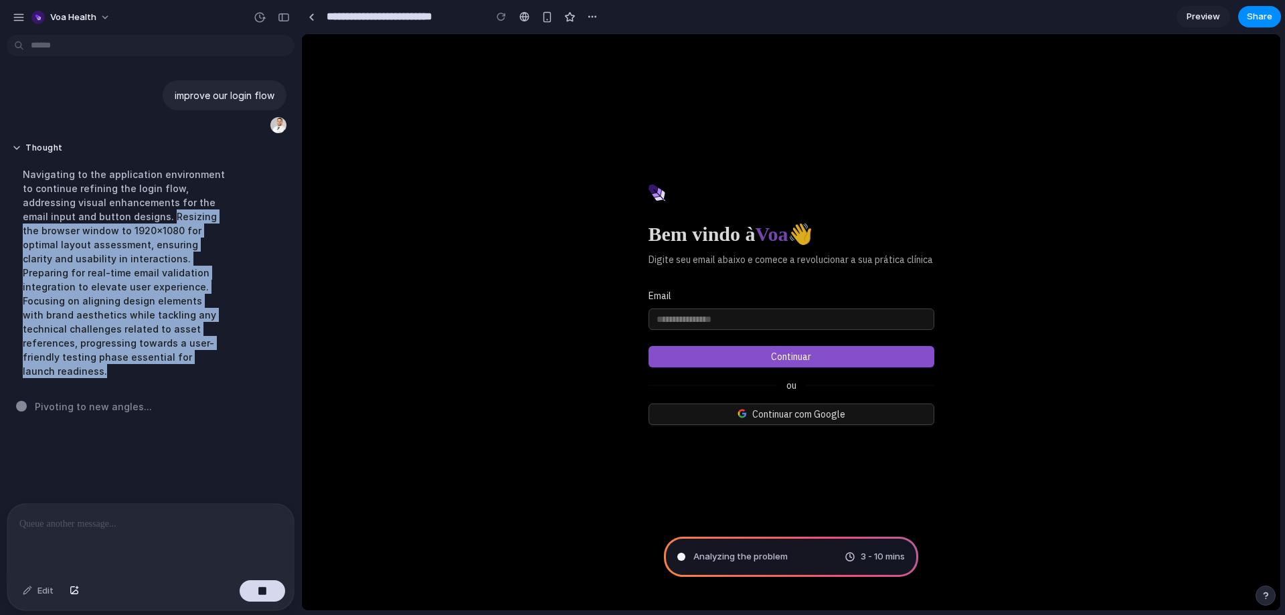
drag, startPoint x: 100, startPoint y: 226, endPoint x: 94, endPoint y: 214, distance: 12.9
click at [94, 214] on div "Navigating to the application environment to continue refining the login flow, …" at bounding box center [124, 272] width 224 height 227
click at [94, 213] on div "Navigating to the application environment to continue refining the login flow, …" at bounding box center [124, 272] width 224 height 227
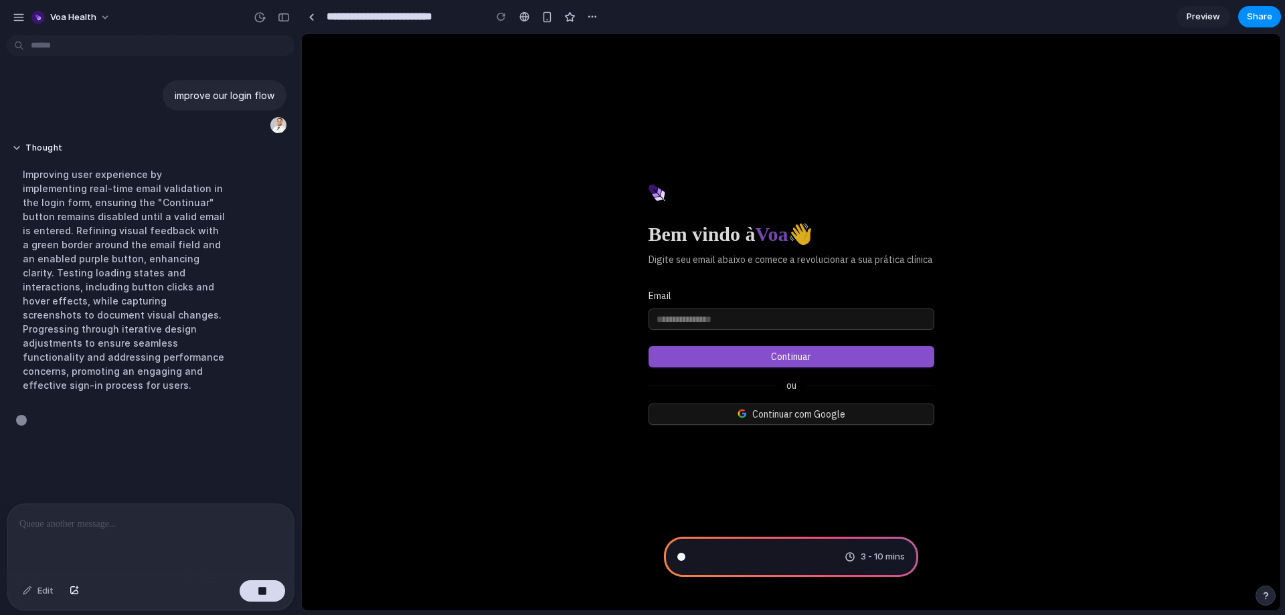
click at [776, 551] on div "3 - 10 mins" at bounding box center [791, 557] width 254 height 40
click at [776, 551] on div "Brew 3 - 10 mins" at bounding box center [791, 557] width 254 height 40
click at [776, 551] on div "Brewing p 3 - 10 mins" at bounding box center [791, 557] width 254 height 40
click at [40, 595] on div "Edit" at bounding box center [38, 590] width 44 height 21
click at [81, 594] on button "button" at bounding box center [74, 590] width 23 height 21
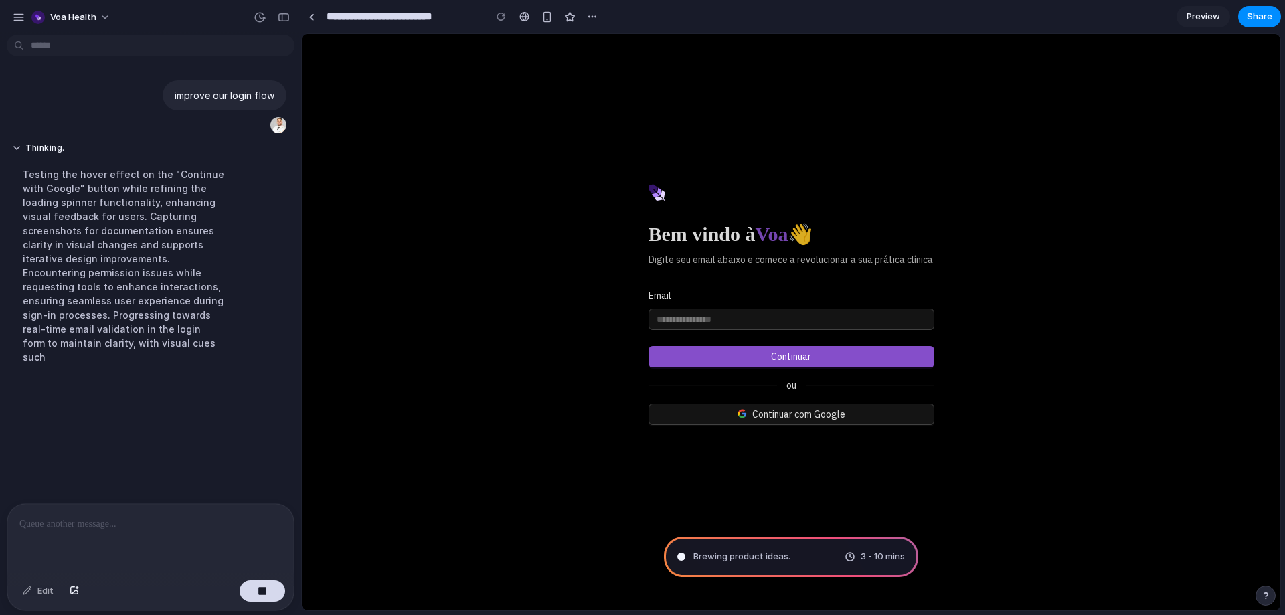
drag, startPoint x: 27, startPoint y: 248, endPoint x: 198, endPoint y: 386, distance: 219.4
click at [198, 386] on div "improve our login flow Thinking . Testing the hover effect on the "Continue wit…" at bounding box center [146, 271] width 293 height 463
click at [198, 386] on div "Thinking .. Testing the hover effect on the "Continue with Google" button while…" at bounding box center [124, 272] width 234 height 274
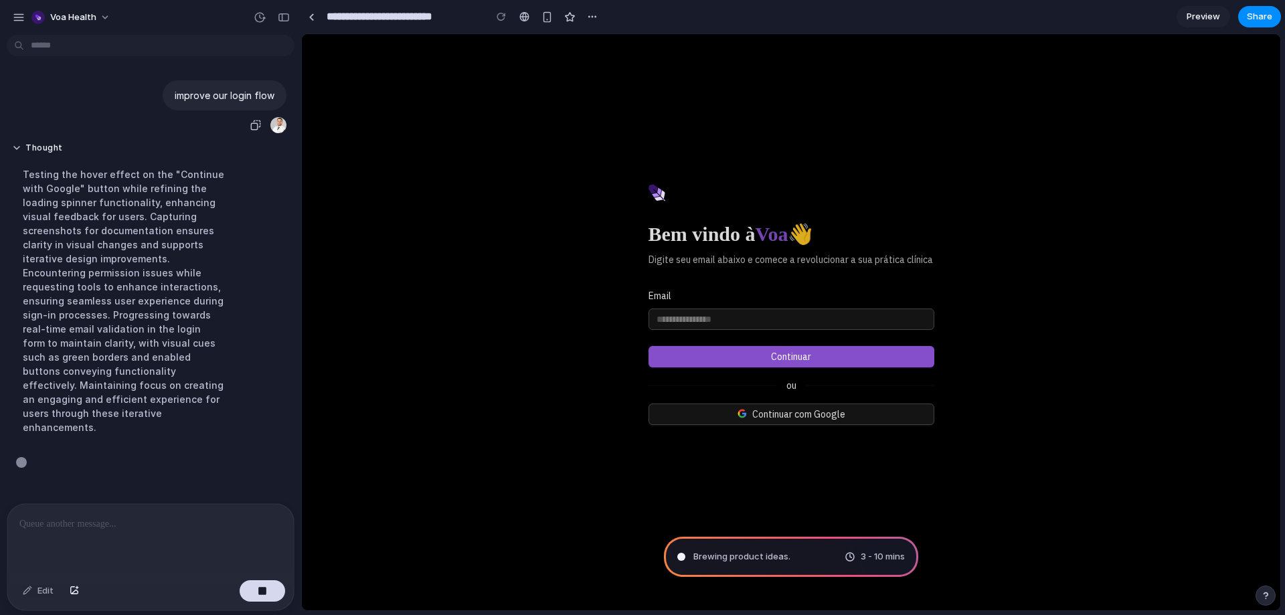
click at [226, 104] on div "improve our login flow" at bounding box center [225, 95] width 124 height 30
click at [1209, 16] on span "Preview" at bounding box center [1202, 16] width 33 height 13
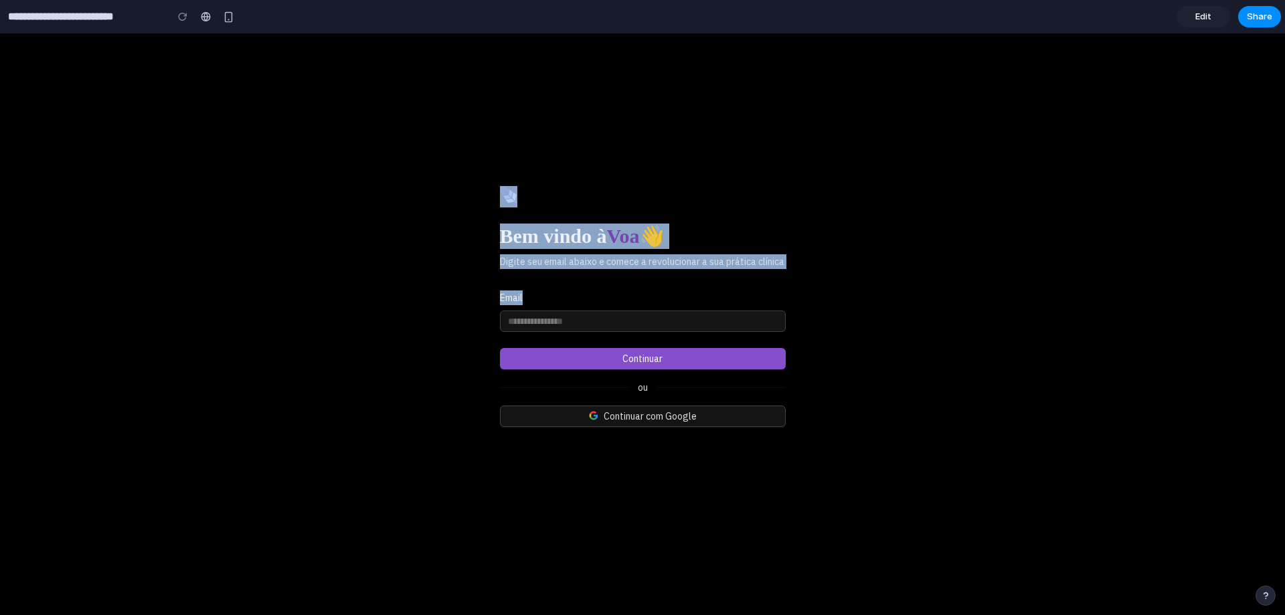
drag, startPoint x: 677, startPoint y: 226, endPoint x: 610, endPoint y: 280, distance: 86.5
click at [610, 280] on div "Bem vindo à Voa 👋 Digite seu email abaixo e comece a revolucionar a sua prática…" at bounding box center [643, 324] width 286 height 277
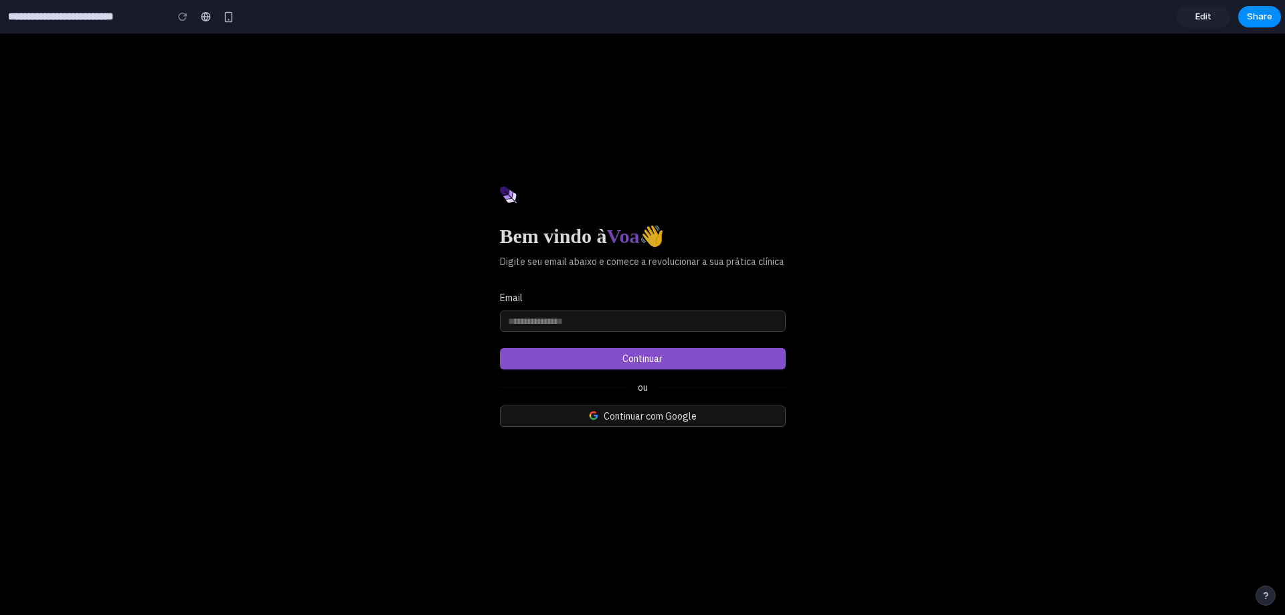
click at [609, 281] on div "Bem vindo à Voa 👋 Digite seu email abaixo e comece a revolucionar a sua prática…" at bounding box center [643, 324] width 286 height 277
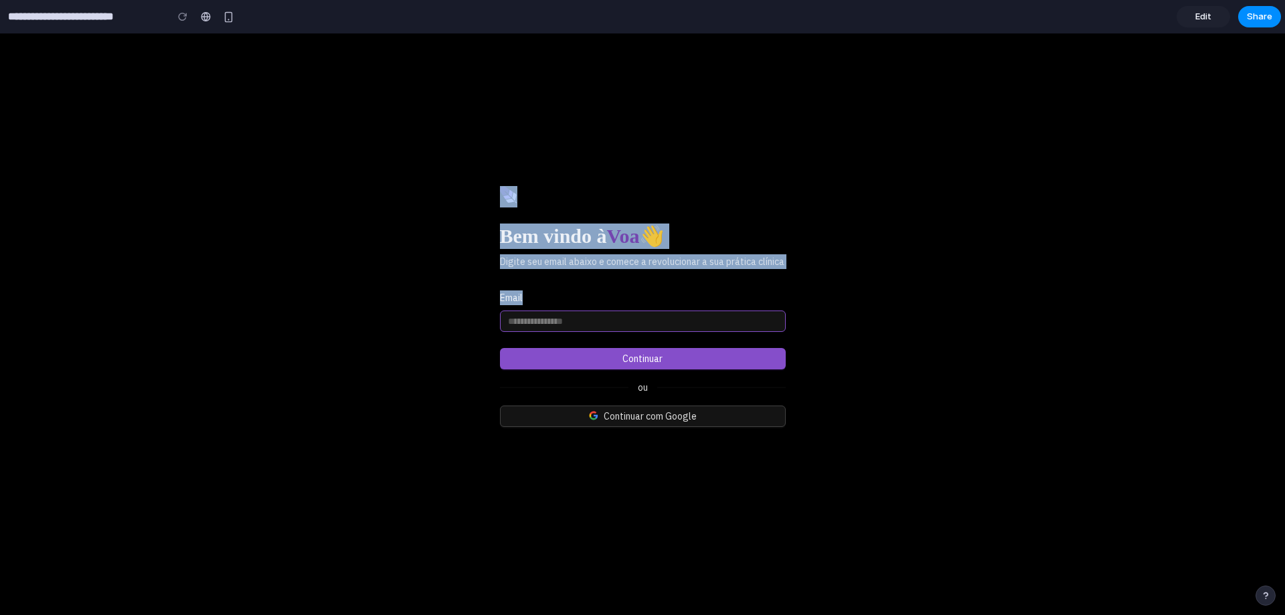
drag, startPoint x: 830, startPoint y: 179, endPoint x: 535, endPoint y: 320, distance: 326.5
click at [536, 320] on div "Bem vindo à Voa 👋 Digite seu email abaixo e comece a revolucionar a sua prática…" at bounding box center [642, 324] width 1285 height 582
click at [1202, 14] on span "Edit" at bounding box center [1203, 16] width 16 height 13
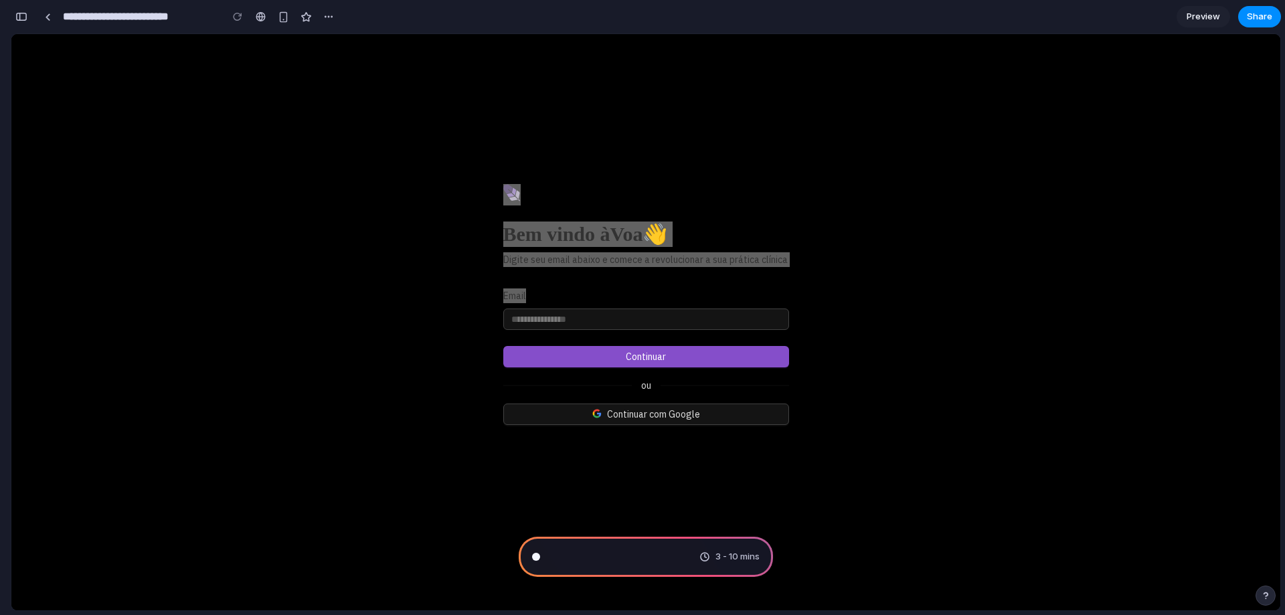
click at [1202, 14] on span "Preview" at bounding box center [1202, 16] width 33 height 13
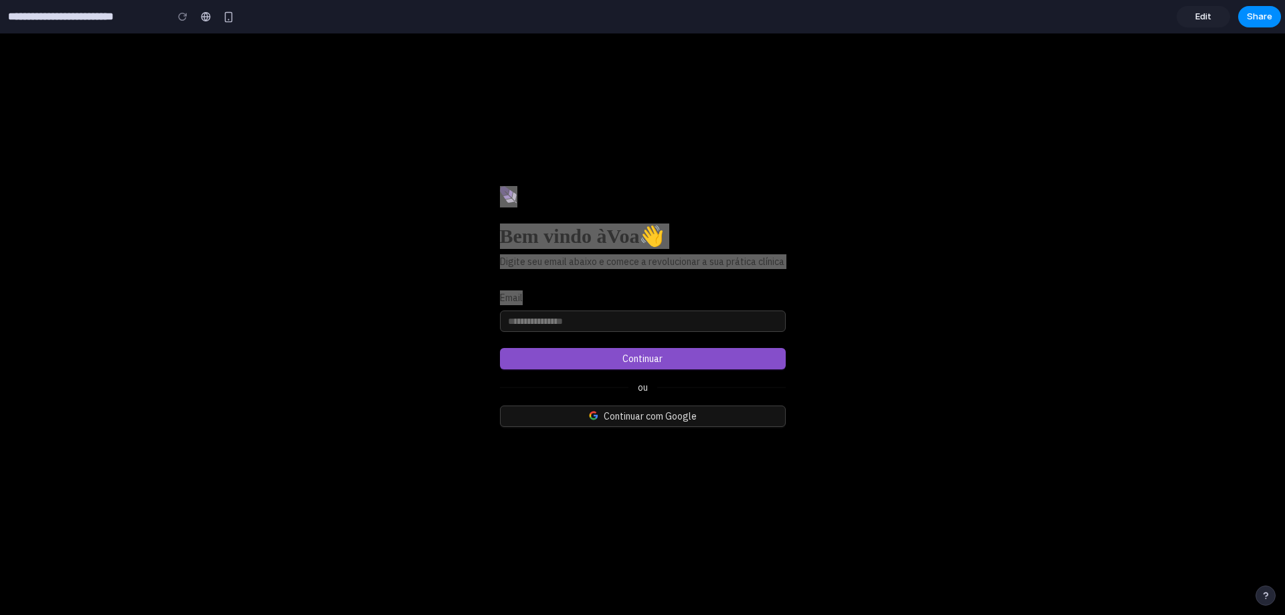
click at [1201, 9] on link "Edit" at bounding box center [1203, 16] width 54 height 21
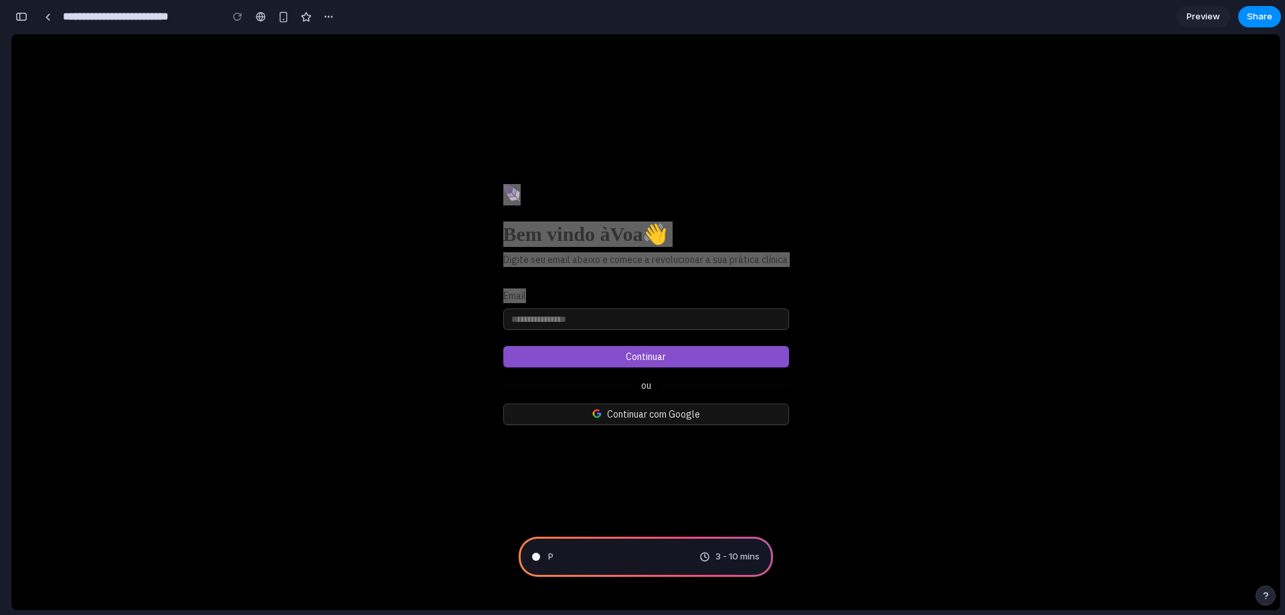
click at [1202, 11] on span "Preview" at bounding box center [1202, 16] width 33 height 13
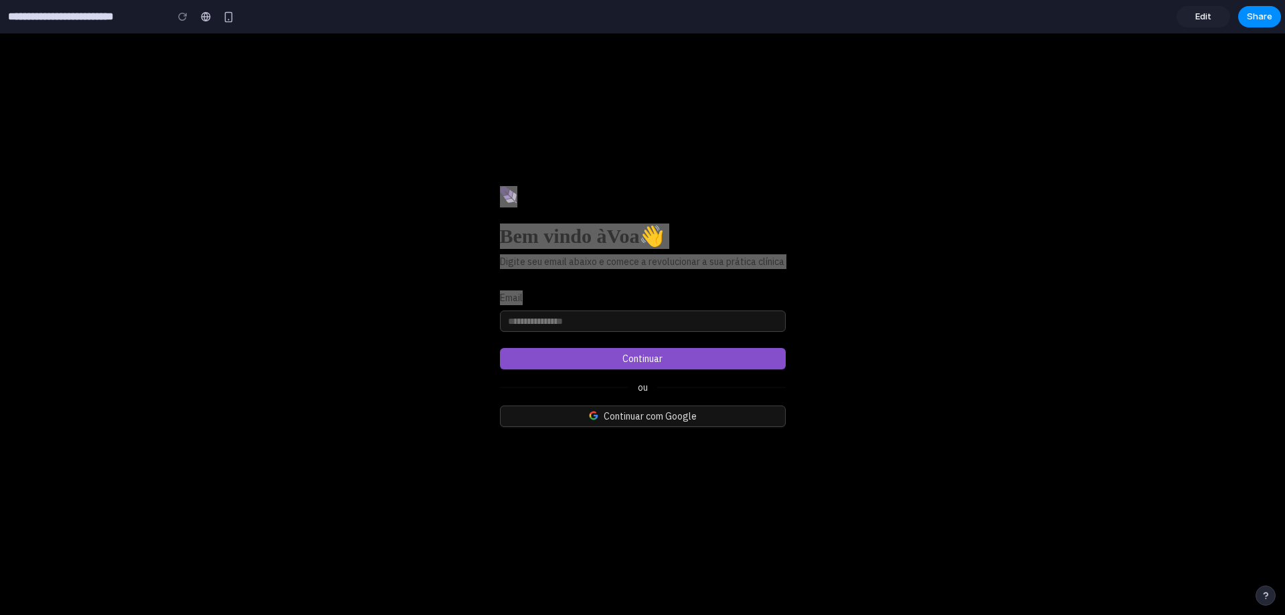
click at [1196, 17] on span "Edit" at bounding box center [1203, 16] width 16 height 13
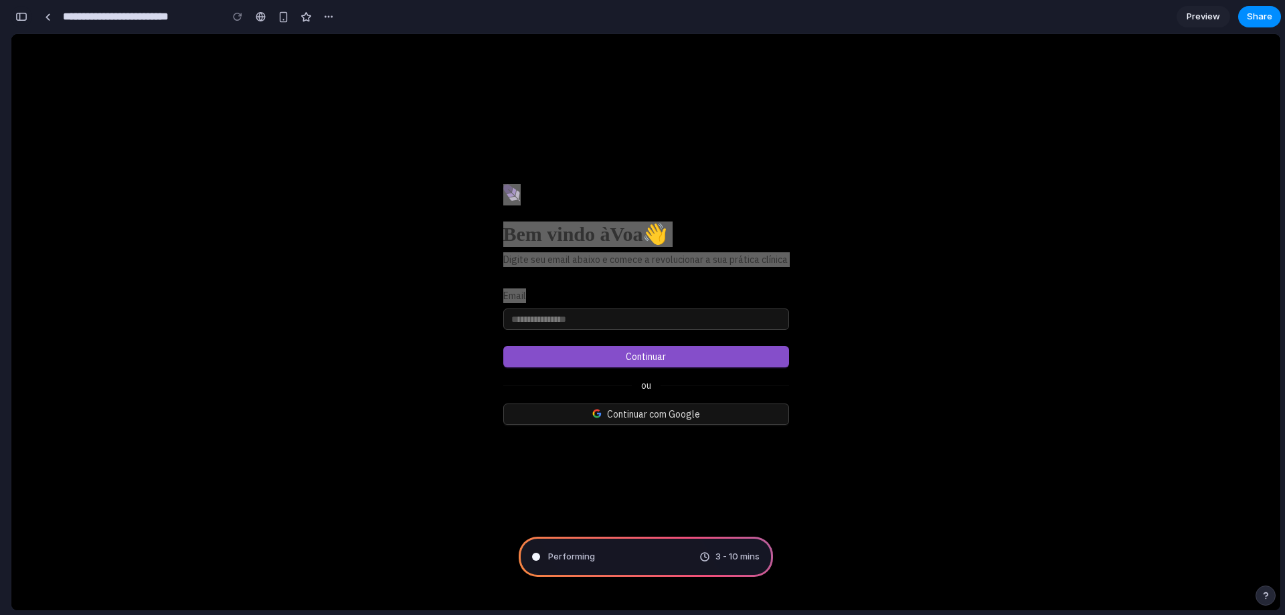
click at [27, 13] on button "button" at bounding box center [21, 16] width 21 height 21
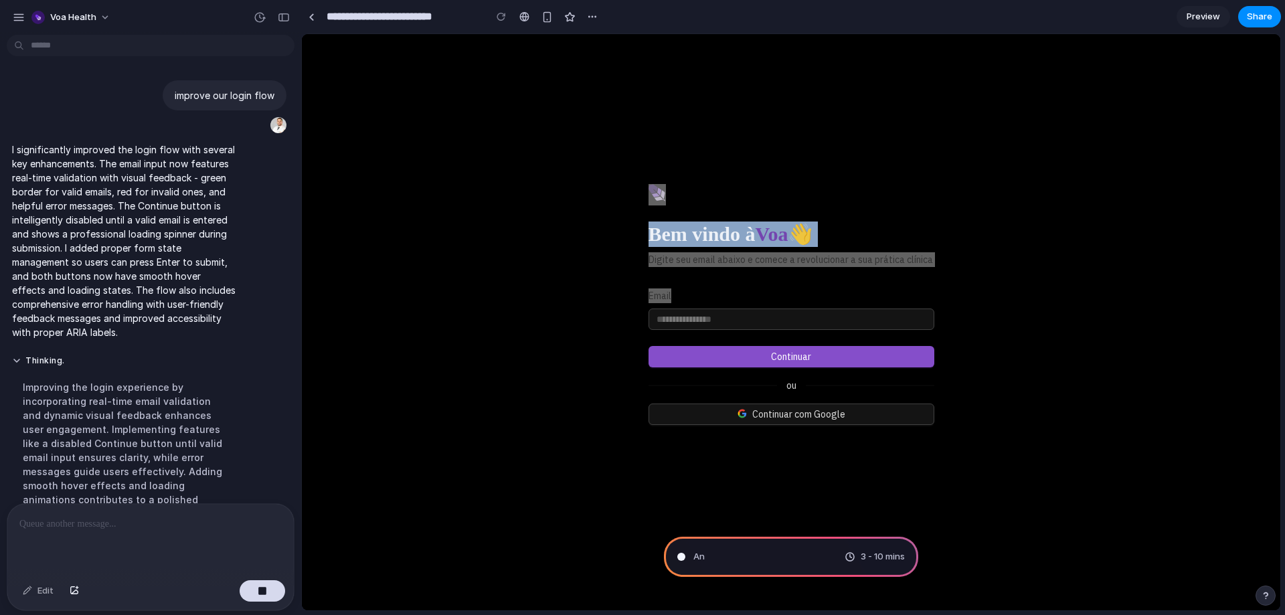
click at [414, 206] on div "Bem vindo à Voa 👋 Digite seu email abaixo e comece a revolucionar a sua prática…" at bounding box center [791, 322] width 978 height 576
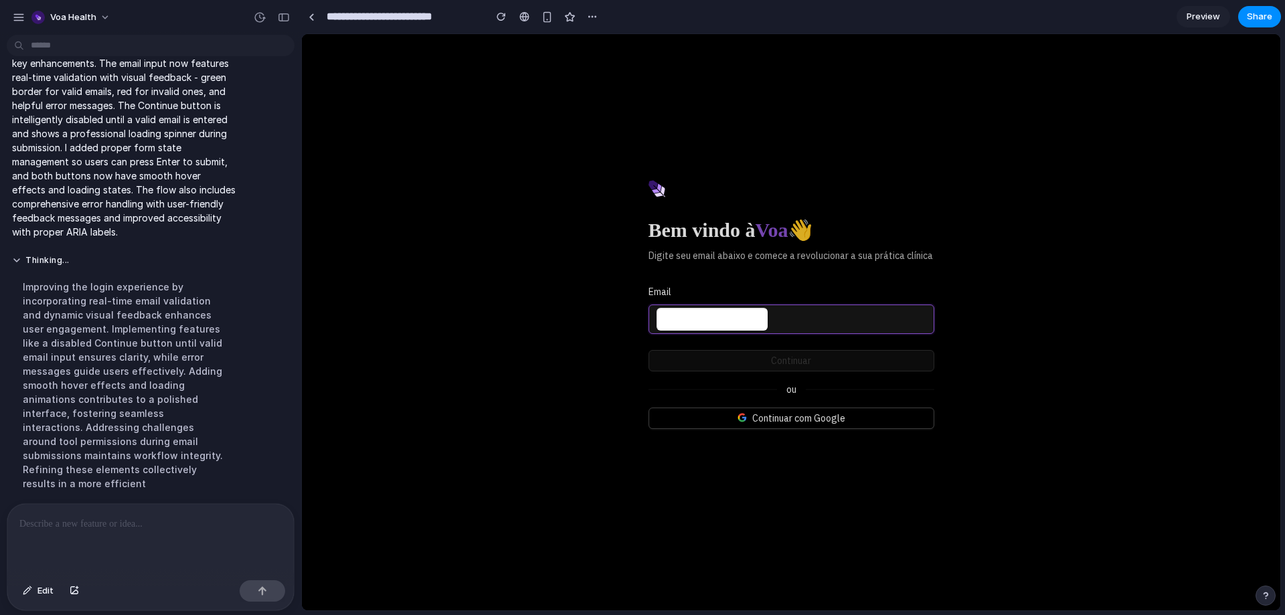
click at [748, 325] on input "Email" at bounding box center [711, 319] width 111 height 23
click at [553, 327] on div "Bem vindo à Voa 👋 Digite seu email abaixo e comece a revolucionar a sua prática…" at bounding box center [791, 322] width 978 height 576
click at [735, 326] on input "Email" at bounding box center [711, 319] width 111 height 23
click at [713, 269] on div "Bem vindo à Voa 👋 Digite seu email abaixo e comece a revolucionar a sua prática…" at bounding box center [791, 322] width 286 height 285
drag, startPoint x: 697, startPoint y: 260, endPoint x: 848, endPoint y: 280, distance: 152.7
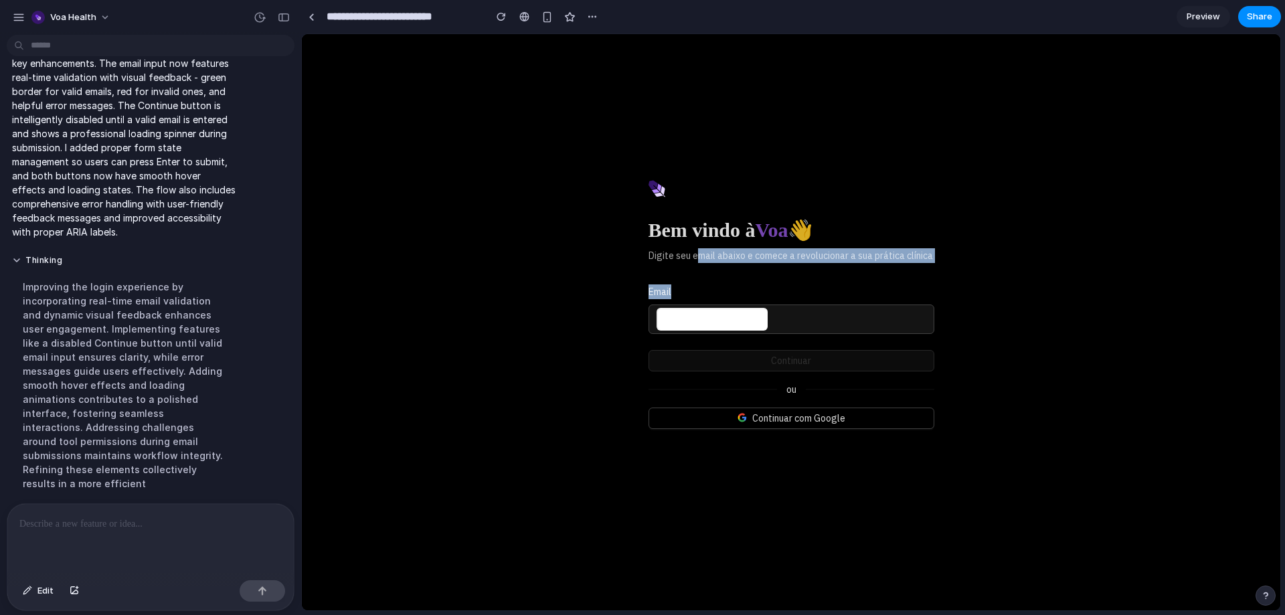
click at [848, 280] on div "Bem vindo à Voa 👋 Digite seu email abaixo e comece a revolucionar a sua prática…" at bounding box center [791, 322] width 286 height 285
click at [749, 348] on div "Bem vindo à Voa 👋 Digite seu email abaixo e comece a revolucionar a sua prática…" at bounding box center [791, 322] width 286 height 285
click at [724, 324] on input "Email" at bounding box center [711, 319] width 111 height 23
click at [536, 299] on div "Bem vindo à Voa 👋 Digite seu email abaixo e comece a revolucionar a sua prática…" at bounding box center [791, 322] width 978 height 576
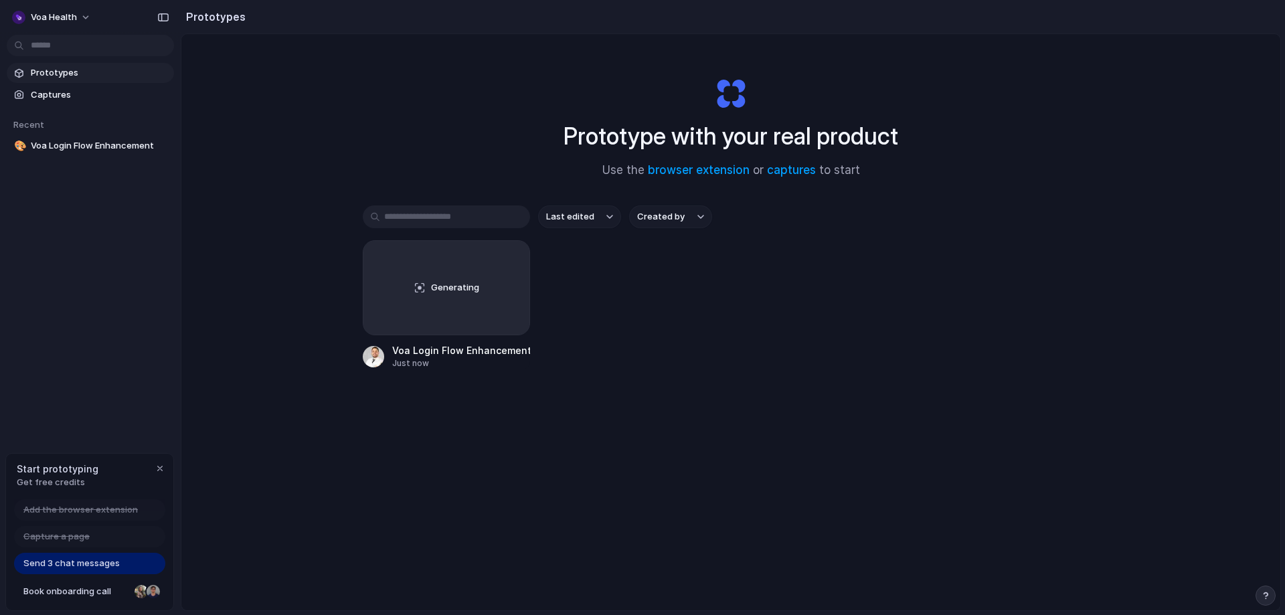
click at [75, 248] on div "Prototypes Captures Recent 🎨 Voa Login Flow Enhancement" at bounding box center [90, 165] width 181 height 331
click at [54, 79] on span "Prototypes" at bounding box center [100, 72] width 138 height 13
click at [54, 96] on span "Captures" at bounding box center [100, 94] width 138 height 13
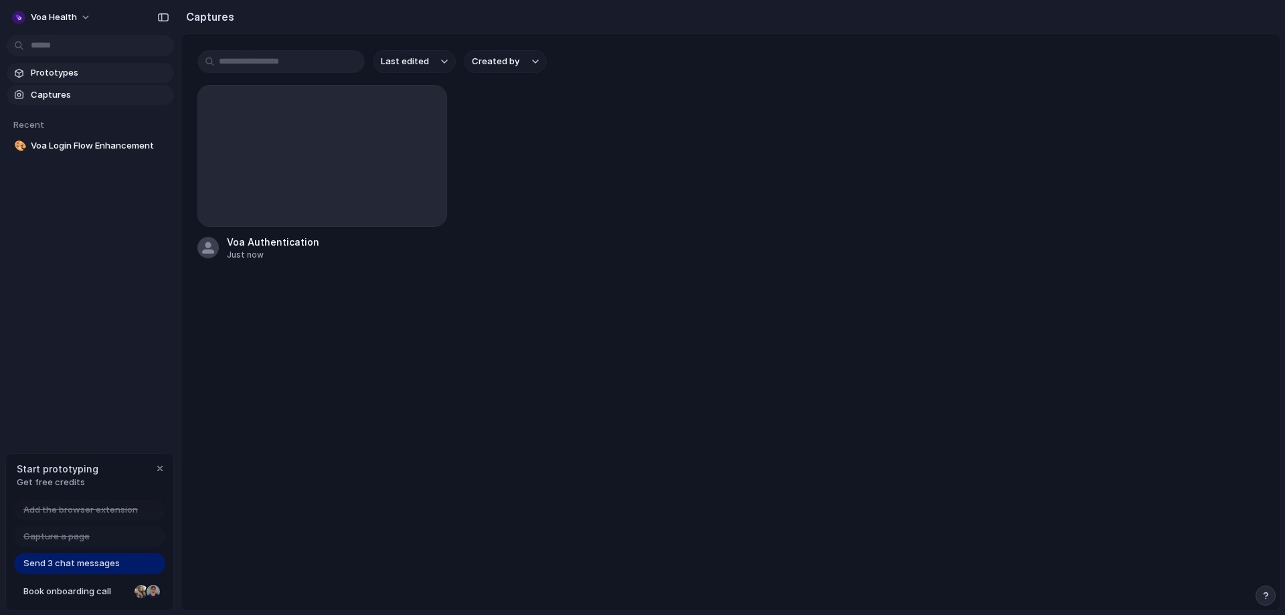
click at [54, 75] on span "Prototypes" at bounding box center [100, 72] width 138 height 13
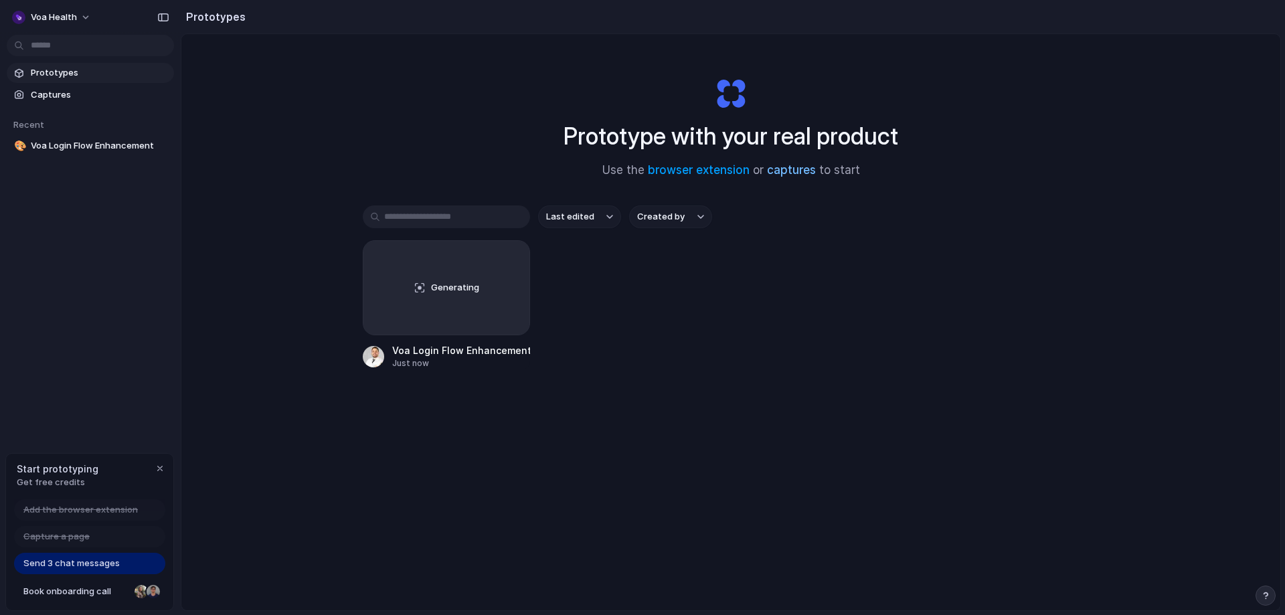
click at [776, 170] on link "captures" at bounding box center [791, 169] width 49 height 13
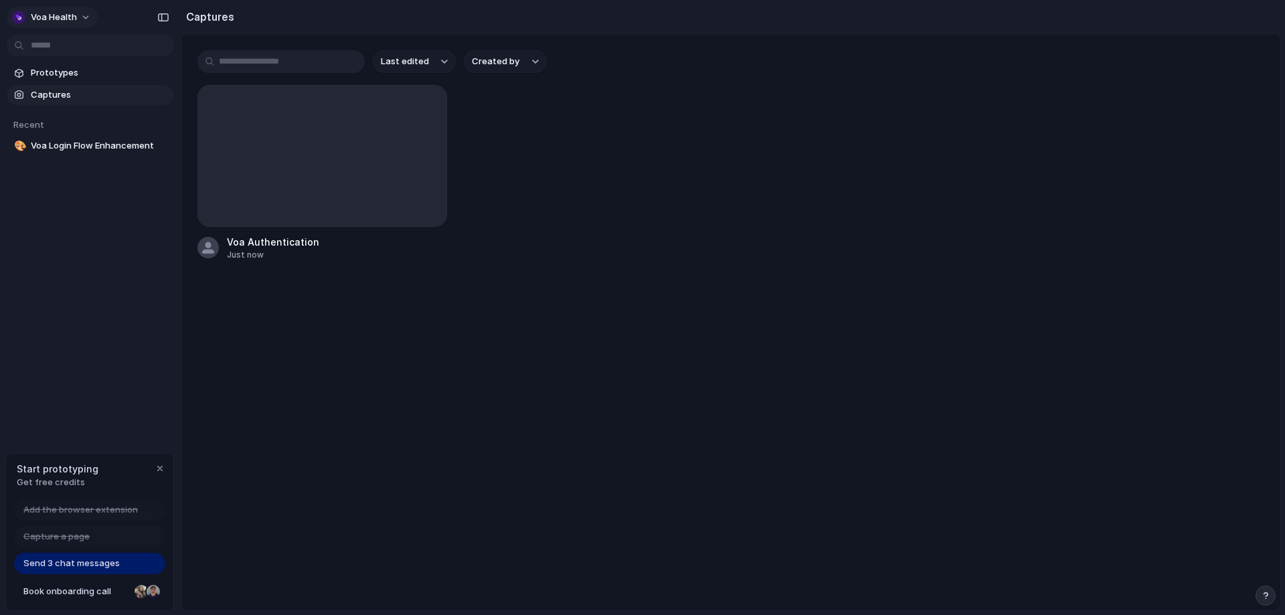
click at [70, 11] on span "Voa Health" at bounding box center [54, 17] width 46 height 13
click at [68, 44] on li "Settings" at bounding box center [64, 47] width 111 height 21
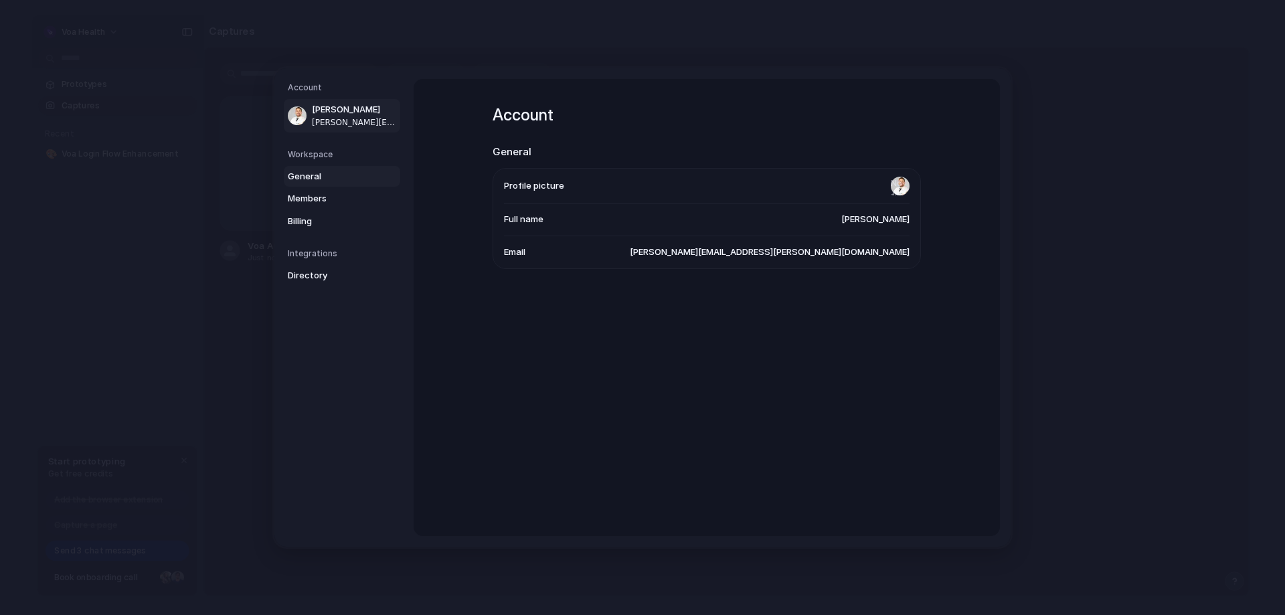
click at [306, 177] on span "General" at bounding box center [331, 176] width 86 height 13
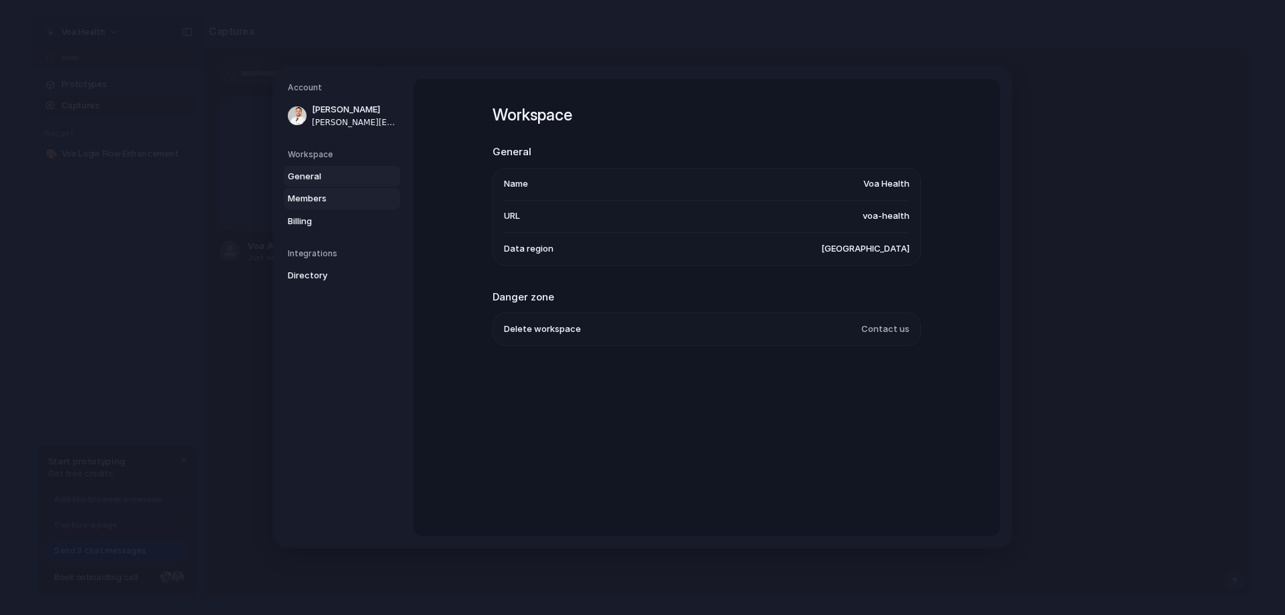
click at [306, 191] on link "Members" at bounding box center [342, 198] width 116 height 21
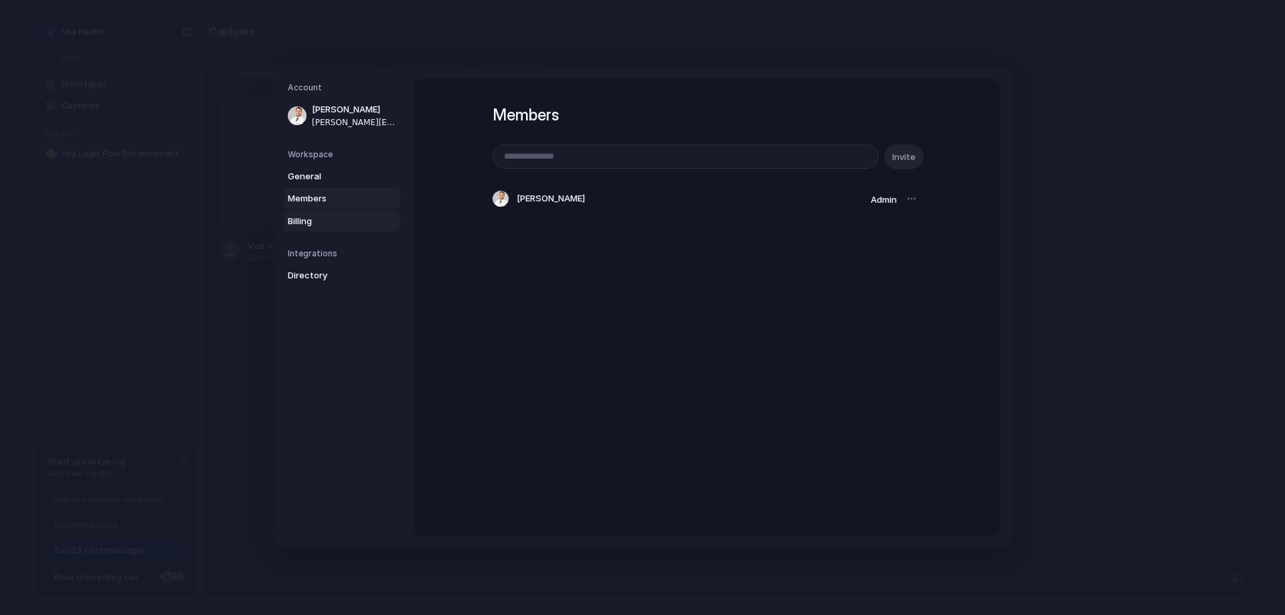
click at [307, 216] on span "Billing" at bounding box center [331, 221] width 86 height 13
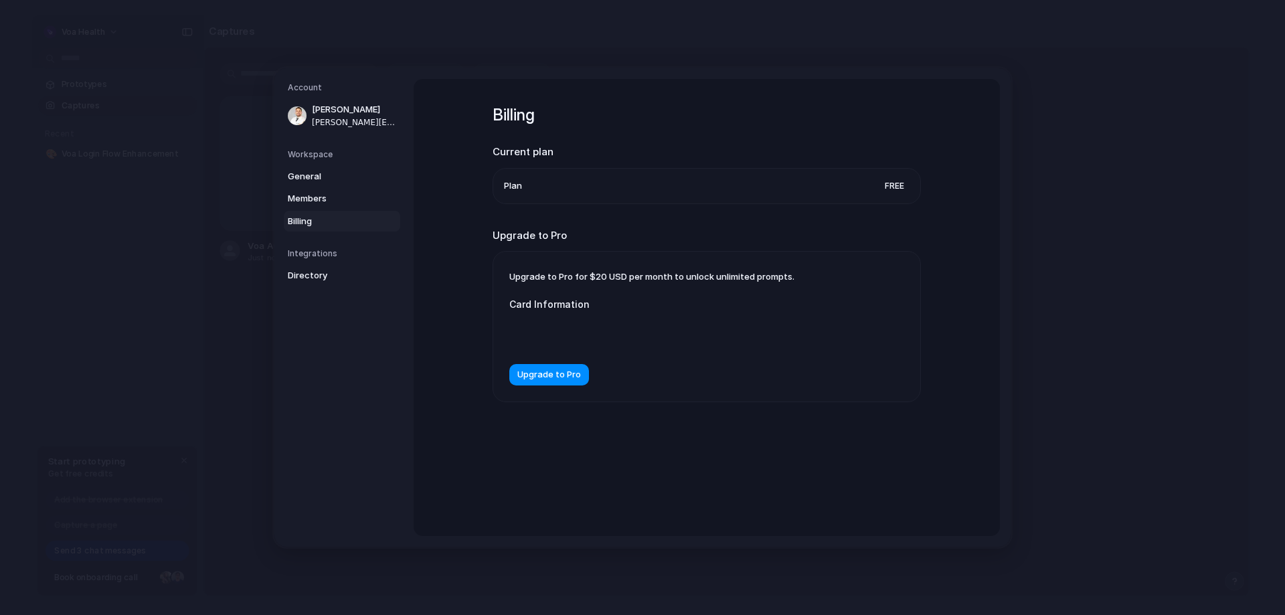
click at [306, 249] on h5 "Integrations" at bounding box center [344, 254] width 112 height 12
click at [306, 272] on span "Directory" at bounding box center [331, 275] width 86 height 13
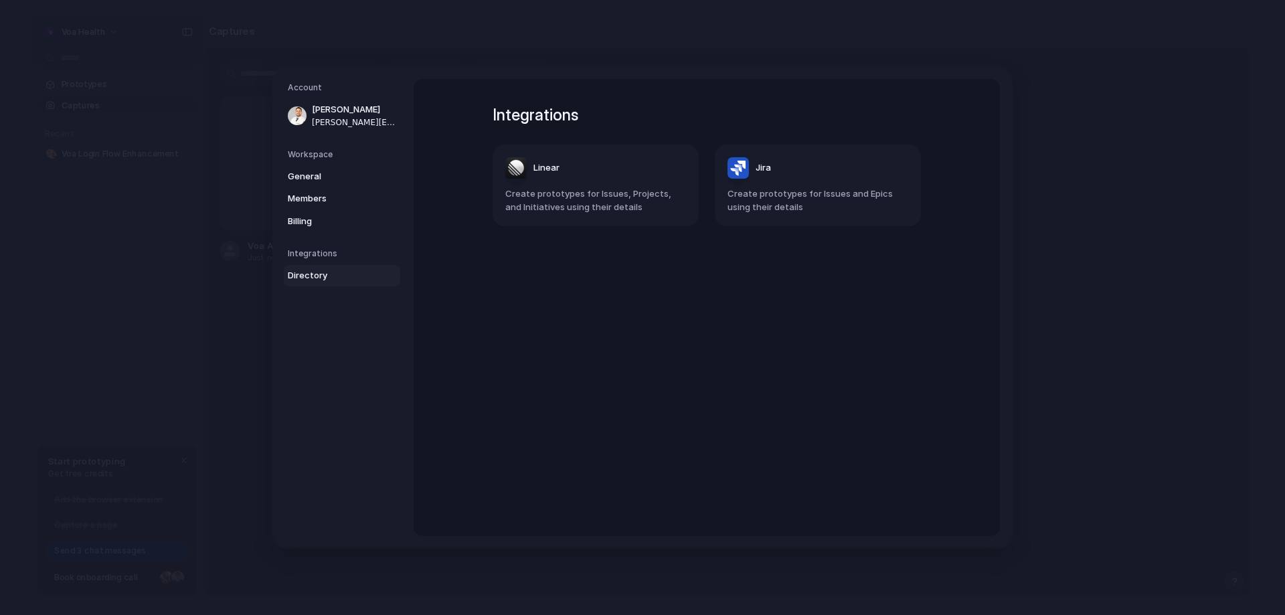
drag, startPoint x: 525, startPoint y: 166, endPoint x: 618, endPoint y: 310, distance: 171.0
click at [619, 305] on div "Integrations Linear Create prototypes for Issues, Projects, and Initiatives usi…" at bounding box center [706, 307] width 476 height 457
